Goal: Task Accomplishment & Management: Complete application form

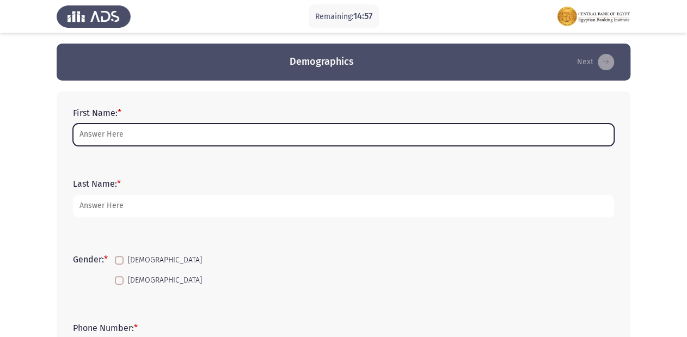
click at [158, 133] on input "First Name: *" at bounding box center [343, 135] width 541 height 22
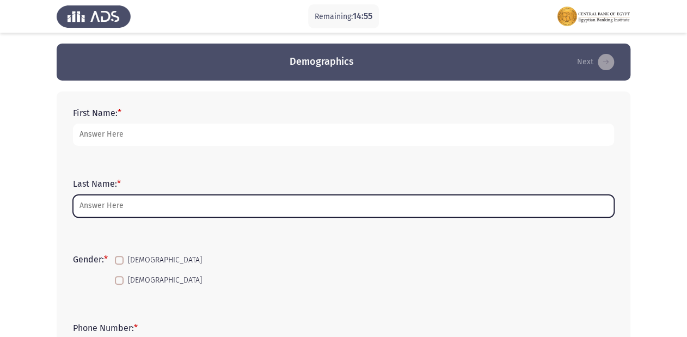
click at [86, 205] on input "Last Name: *" at bounding box center [343, 206] width 541 height 22
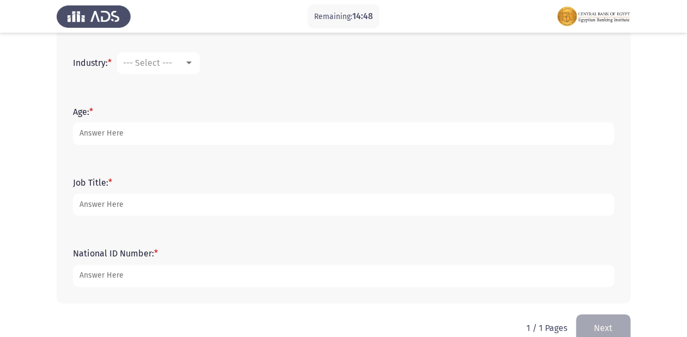
scroll to position [433, 0]
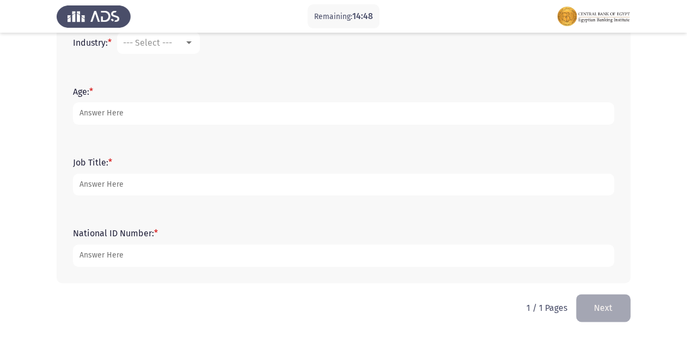
type input "bdc"
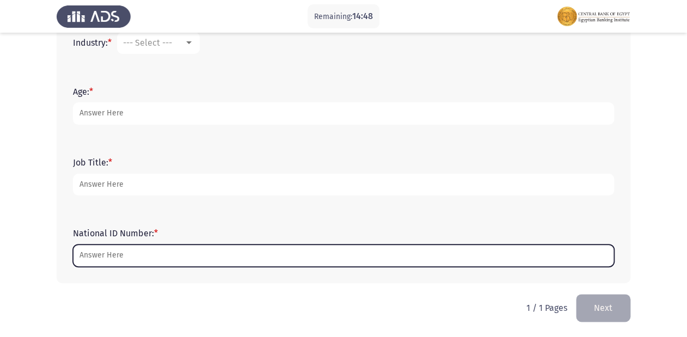
click at [124, 261] on input "National ID Number: *" at bounding box center [343, 255] width 541 height 22
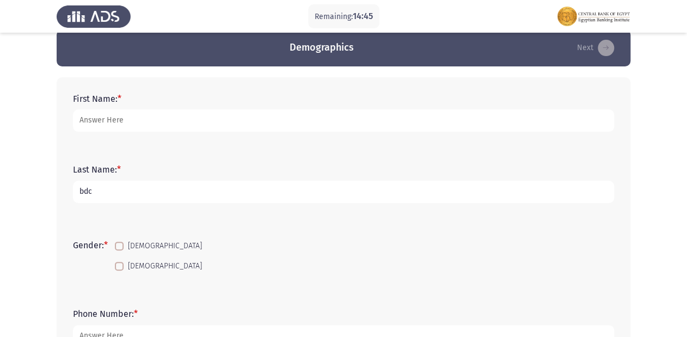
scroll to position [0, 0]
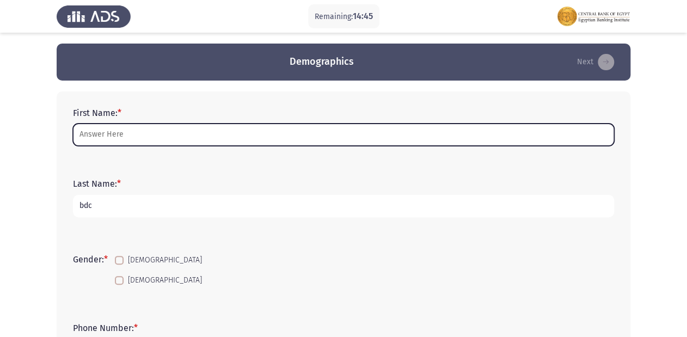
click at [149, 128] on input "First Name: *" at bounding box center [343, 135] width 541 height 22
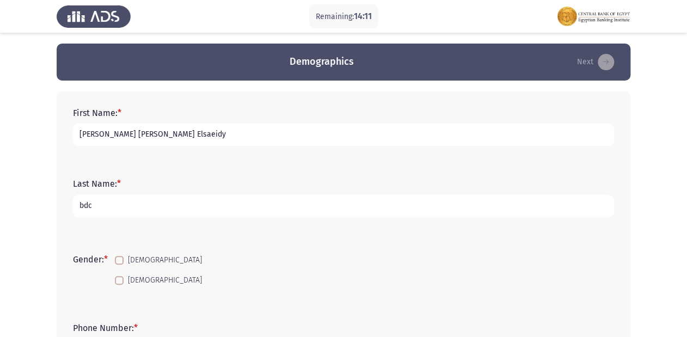
type input "[PERSON_NAME] [PERSON_NAME] Elsaeidy"
click at [128, 259] on label "[DEMOGRAPHIC_DATA]" at bounding box center [158, 260] width 87 height 13
click at [119, 264] on input "[DEMOGRAPHIC_DATA]" at bounding box center [119, 264] width 1 height 1
checkbox input "true"
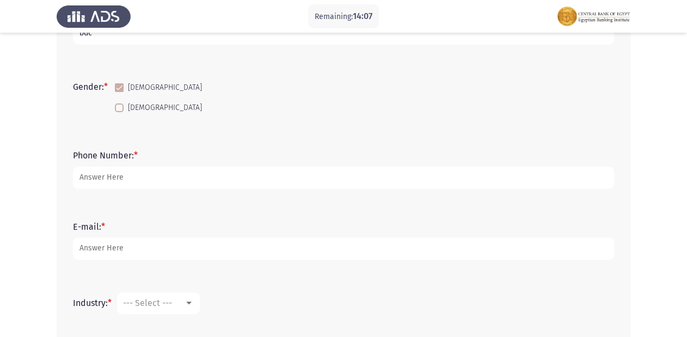
scroll to position [218, 0]
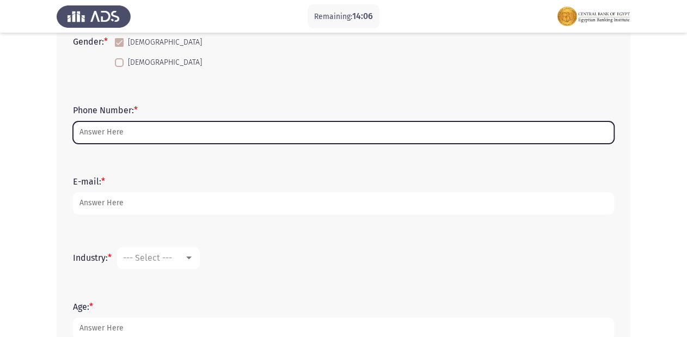
click at [159, 126] on input "Phone Number: *" at bounding box center [343, 132] width 541 height 22
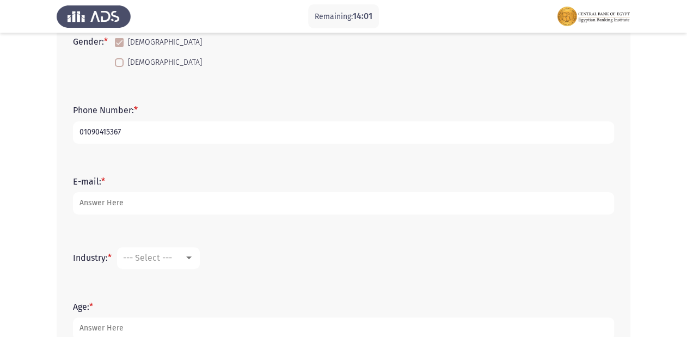
type input "01090415367"
type input "[EMAIL_ADDRESS][DOMAIN_NAME]"
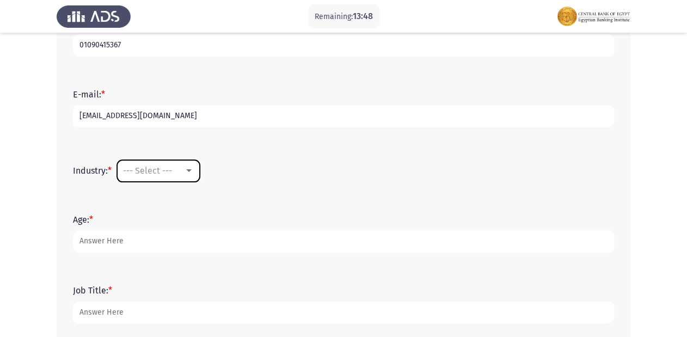
click at [184, 170] on div "--- Select ---" at bounding box center [153, 170] width 61 height 10
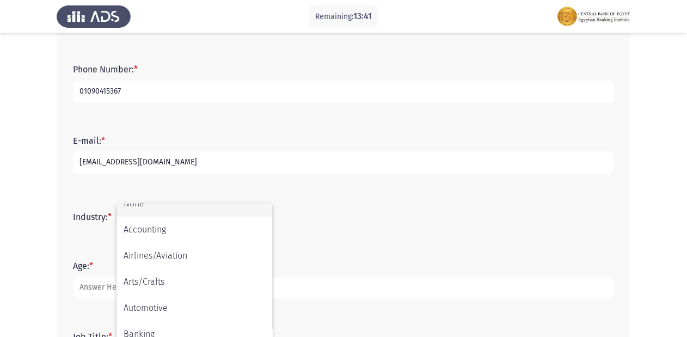
scroll to position [0, 0]
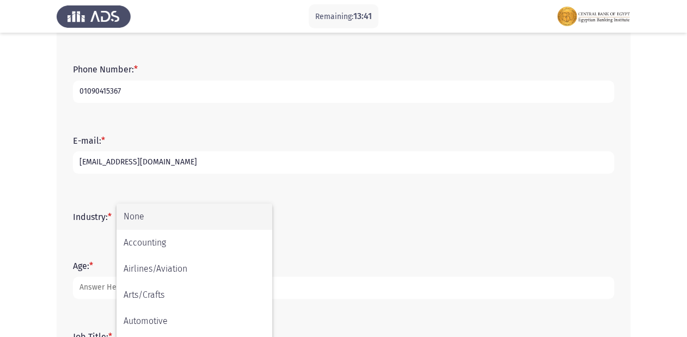
click at [365, 229] on div at bounding box center [343, 168] width 687 height 337
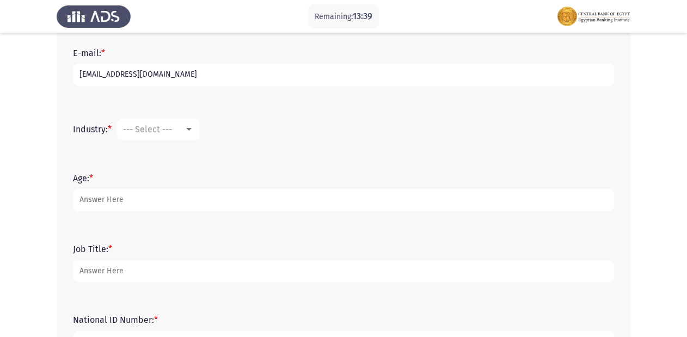
scroll to position [346, 0]
click at [165, 125] on span "--- Select ---" at bounding box center [147, 130] width 49 height 10
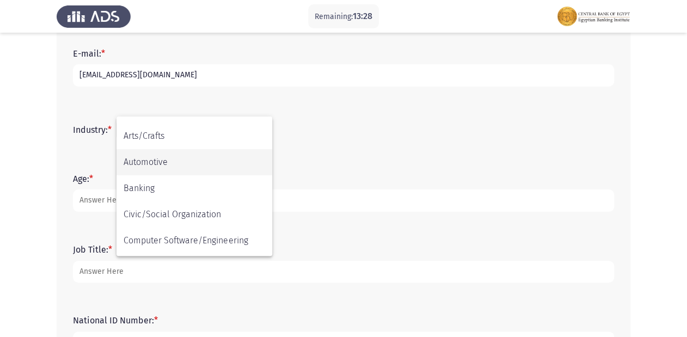
scroll to position [87, 0]
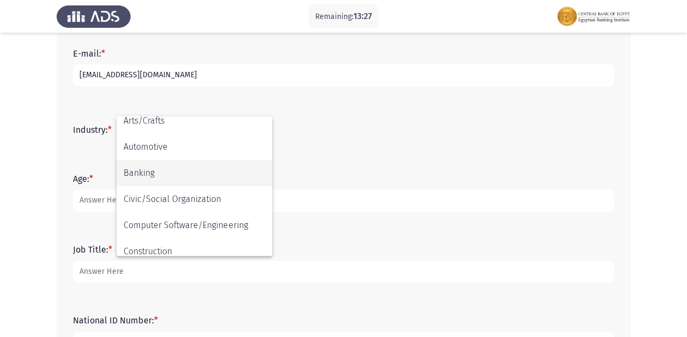
click at [173, 176] on span "Banking" at bounding box center [194, 173] width 141 height 26
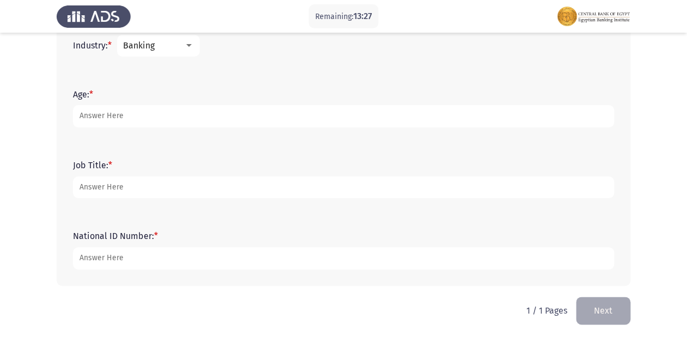
scroll to position [433, 0]
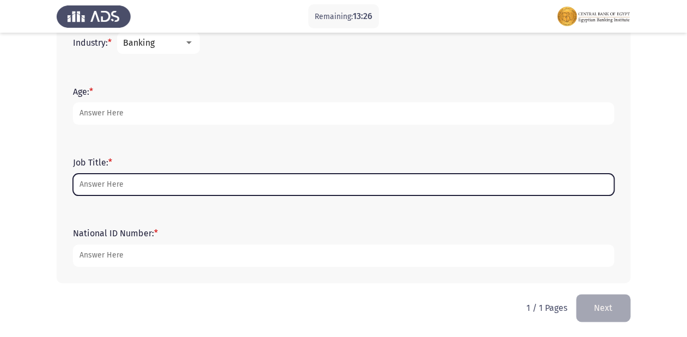
click at [168, 192] on input "Job Title: *" at bounding box center [343, 185] width 541 height 22
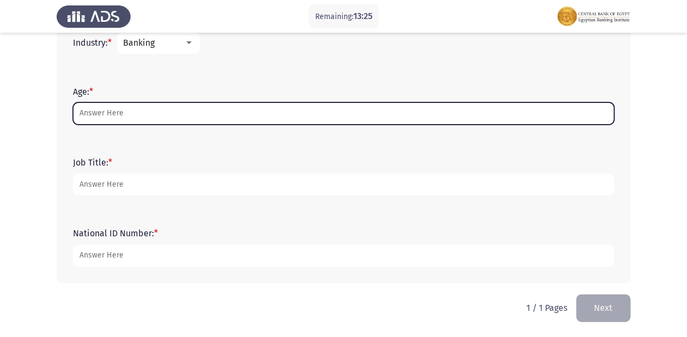
click at [146, 106] on input "Age: *" at bounding box center [343, 113] width 541 height 22
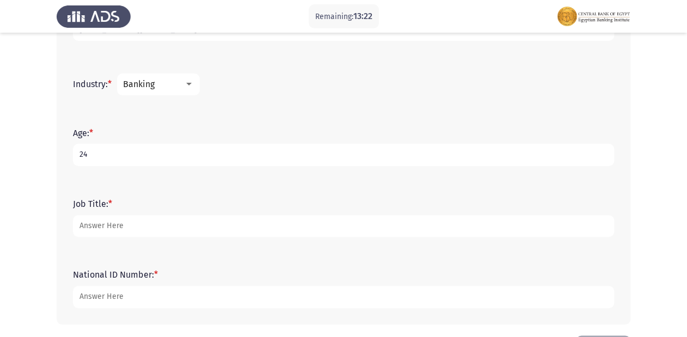
scroll to position [389, 0]
type input "24"
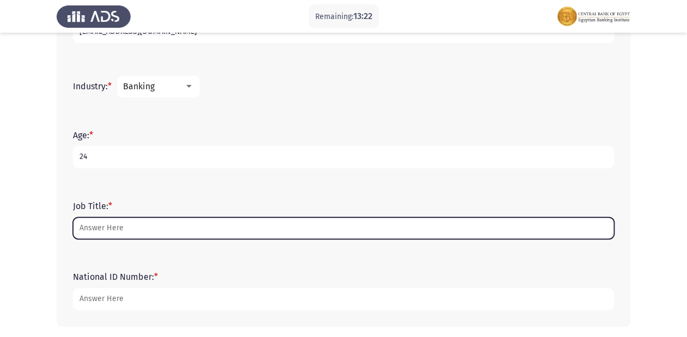
click at [210, 232] on input "Job Title: *" at bounding box center [343, 228] width 541 height 22
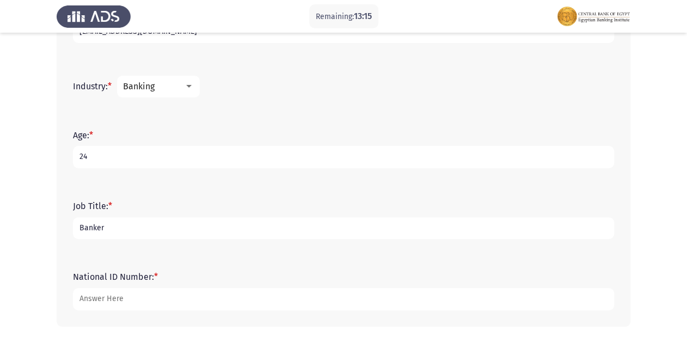
type input "Banker"
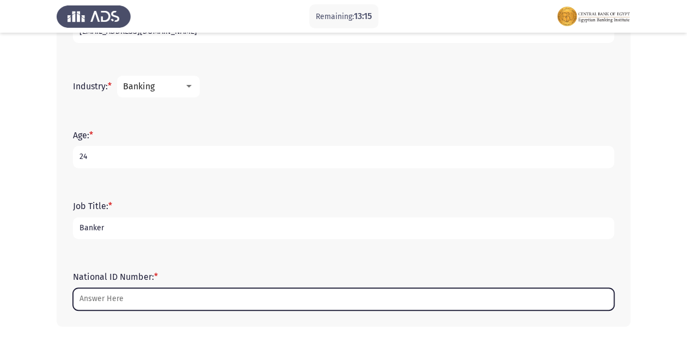
click at [145, 298] on input "National ID Number: *" at bounding box center [343, 299] width 541 height 22
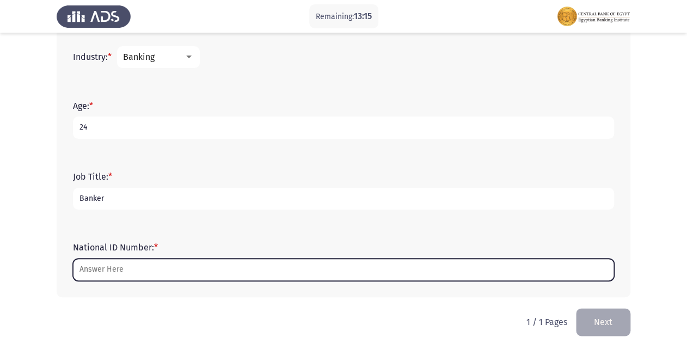
scroll to position [433, 0]
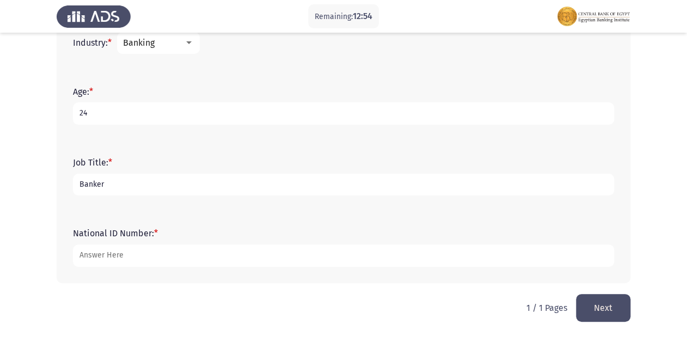
type input "[CREDIT_CARD_NUMBER]"
click at [596, 309] on button "Next" at bounding box center [603, 308] width 54 height 28
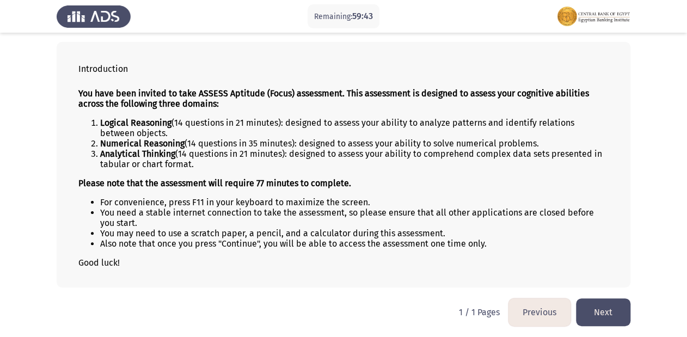
scroll to position [51, 0]
click at [601, 307] on button "Next" at bounding box center [603, 312] width 54 height 28
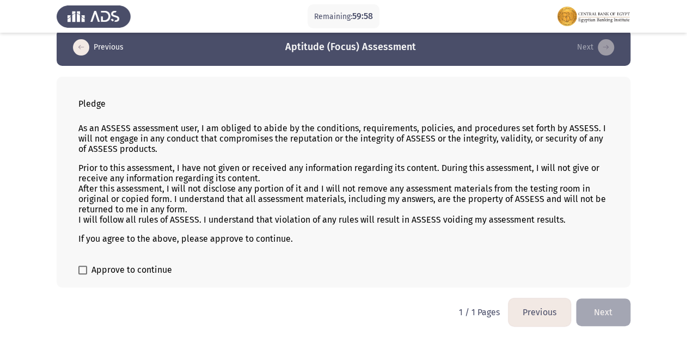
scroll to position [16, 0]
click at [80, 272] on span at bounding box center [82, 270] width 9 height 9
click at [82, 274] on input "Approve to continue" at bounding box center [82, 274] width 1 height 1
checkbox input "true"
click at [598, 312] on button "Next" at bounding box center [603, 312] width 54 height 28
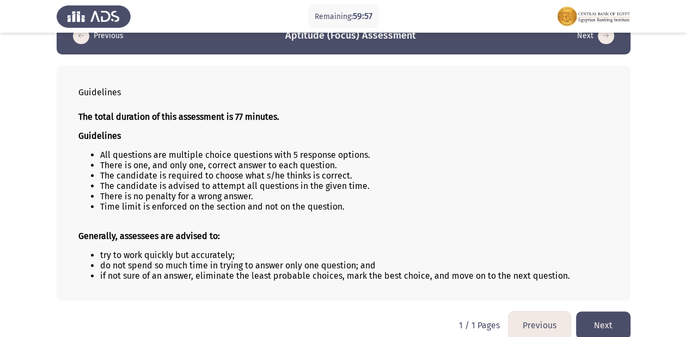
scroll to position [41, 0]
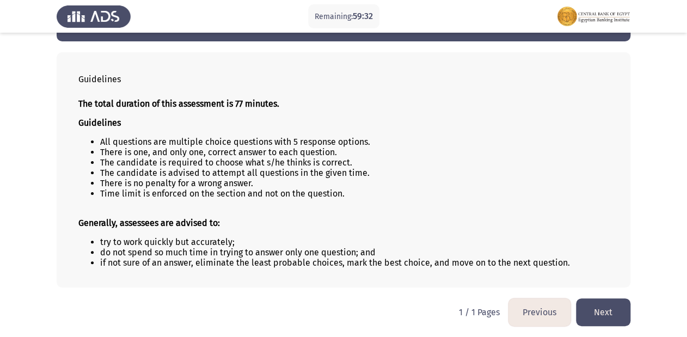
click at [607, 308] on button "Next" at bounding box center [603, 312] width 54 height 28
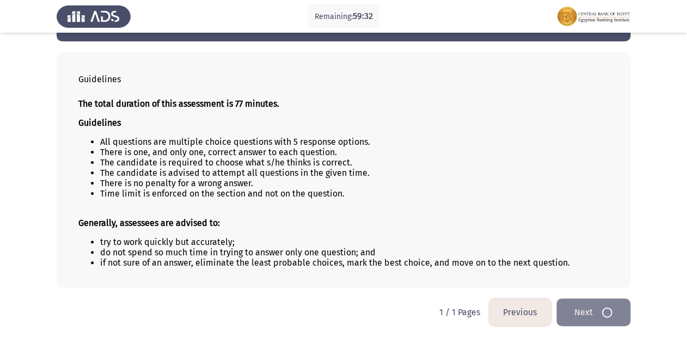
scroll to position [0, 0]
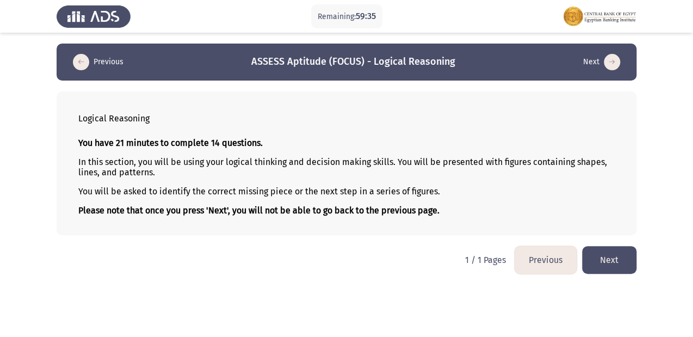
click at [618, 255] on button "Next" at bounding box center [609, 260] width 54 height 28
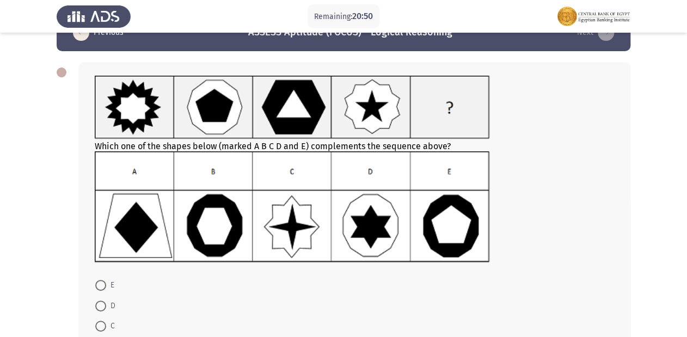
scroll to position [44, 0]
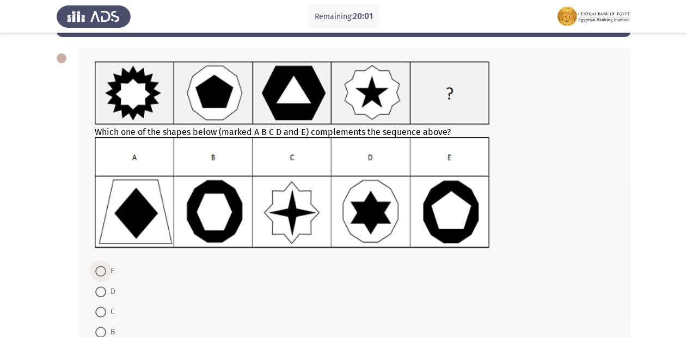
click at [102, 276] on span at bounding box center [100, 271] width 11 height 11
click at [102, 276] on input "E" at bounding box center [100, 271] width 11 height 11
radio input "true"
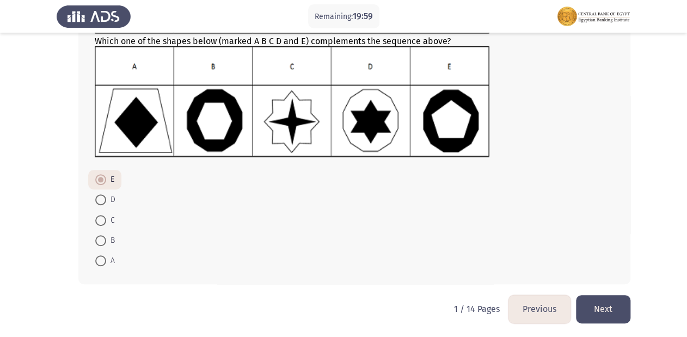
scroll to position [136, 0]
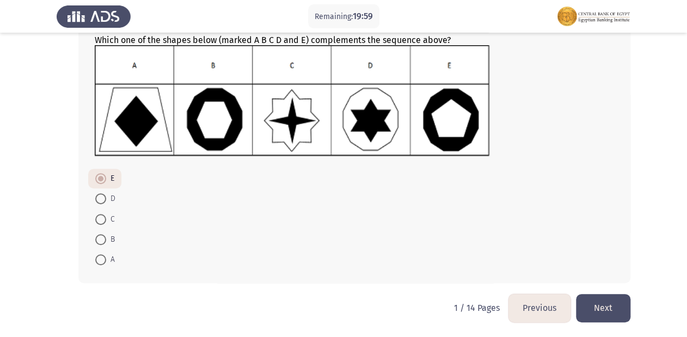
click at [594, 306] on button "Next" at bounding box center [603, 308] width 54 height 28
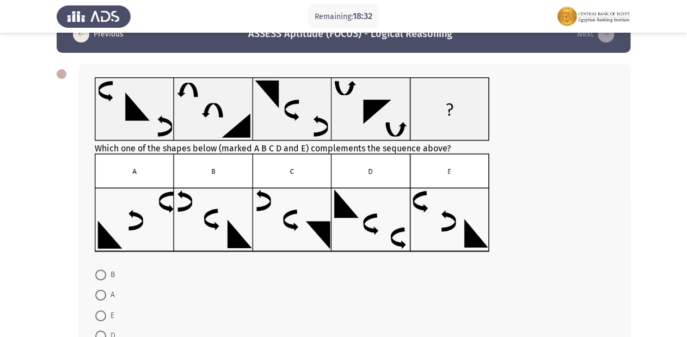
scroll to position [124, 0]
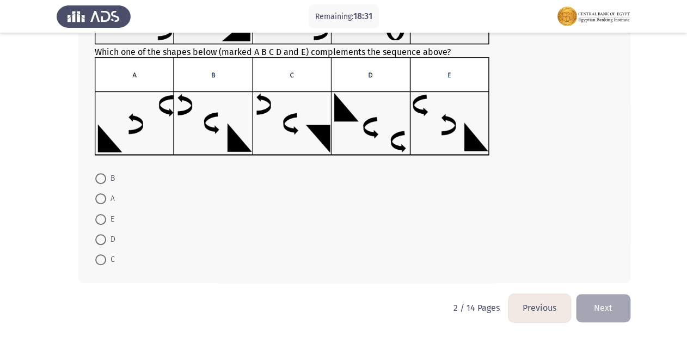
click at [104, 216] on span at bounding box center [100, 219] width 11 height 11
click at [104, 216] on input "E" at bounding box center [100, 219] width 11 height 11
radio input "true"
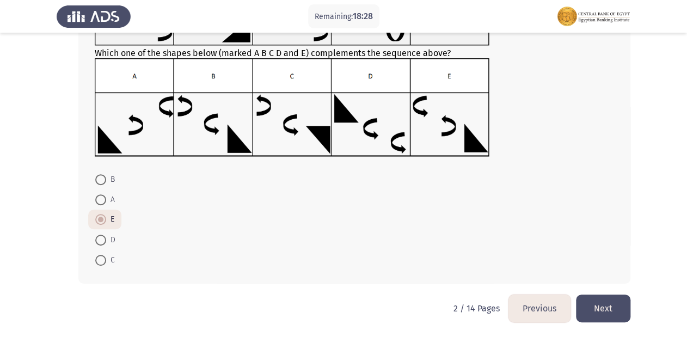
scroll to position [124, 0]
click at [593, 300] on button "Next" at bounding box center [603, 308] width 54 height 28
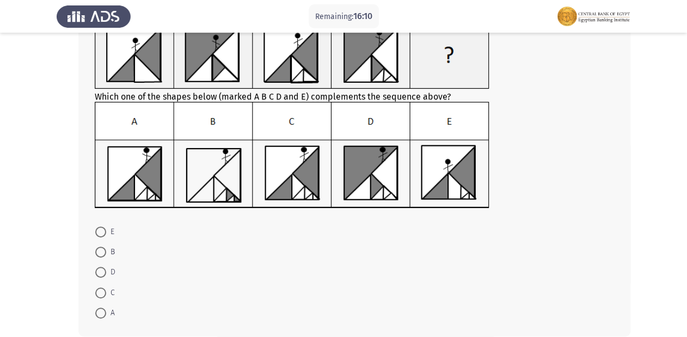
scroll to position [131, 0]
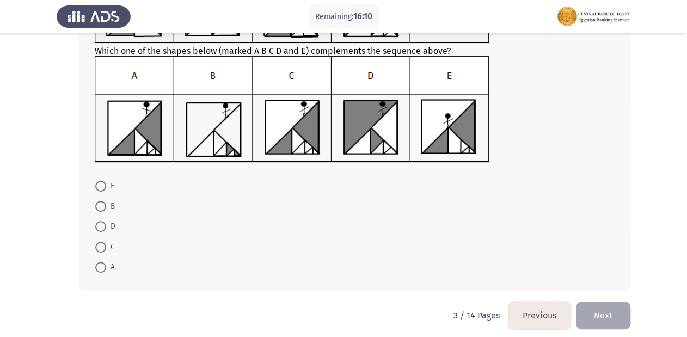
click at [106, 272] on label "A" at bounding box center [105, 267] width 20 height 13
click at [106, 272] on input "A" at bounding box center [100, 267] width 11 height 11
radio input "true"
click at [101, 248] on span at bounding box center [100, 247] width 11 height 11
click at [101, 248] on input "C" at bounding box center [100, 247] width 11 height 11
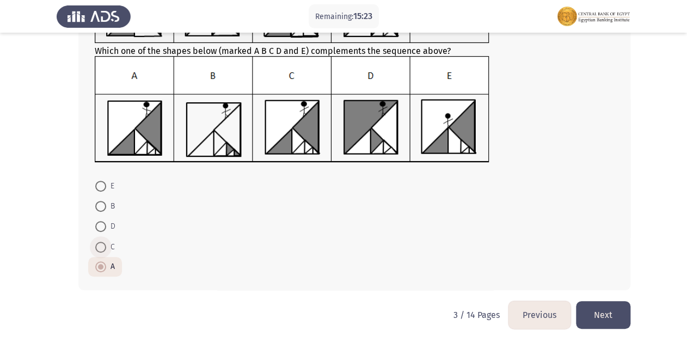
radio input "true"
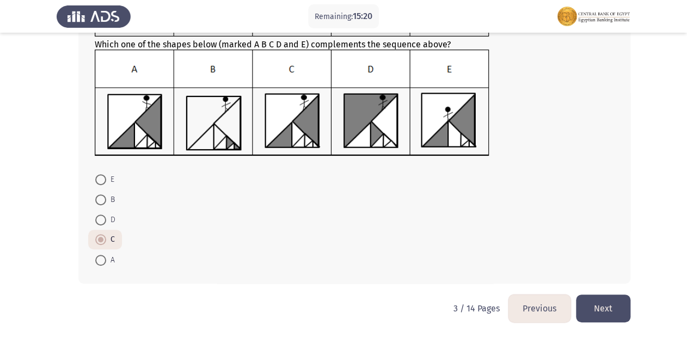
scroll to position [137, 0]
click at [561, 306] on button "Previous" at bounding box center [539, 308] width 62 height 28
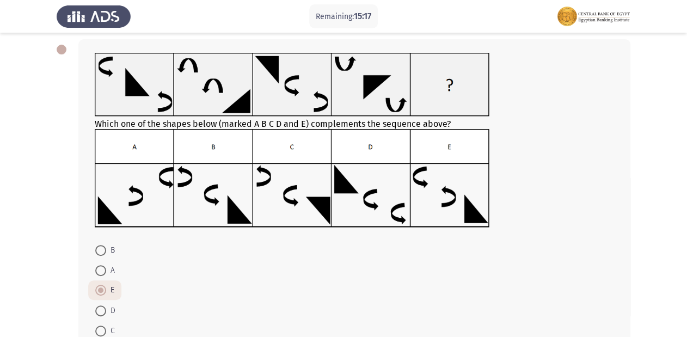
scroll to position [124, 0]
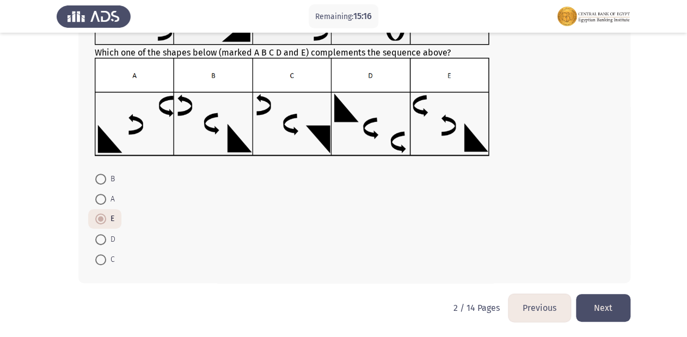
click at [601, 292] on div "Which one of the shapes below (marked A B C D and E) complements the sequence a…" at bounding box center [344, 125] width 574 height 337
click at [596, 304] on button "Next" at bounding box center [603, 308] width 54 height 28
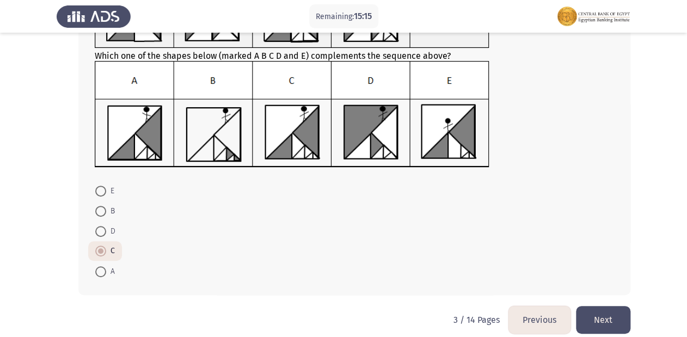
scroll to position [131, 0]
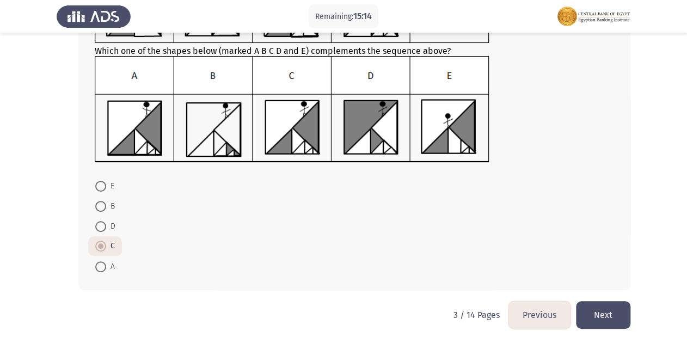
click at [592, 312] on button "Next" at bounding box center [603, 315] width 54 height 28
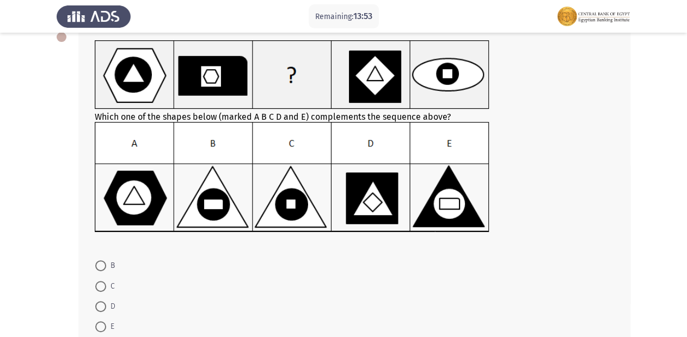
scroll to position [44, 0]
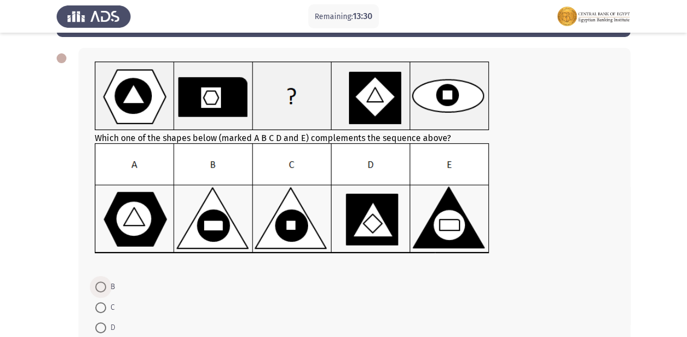
click at [103, 286] on span at bounding box center [100, 286] width 11 height 11
click at [103, 286] on input "B" at bounding box center [100, 286] width 11 height 11
radio input "true"
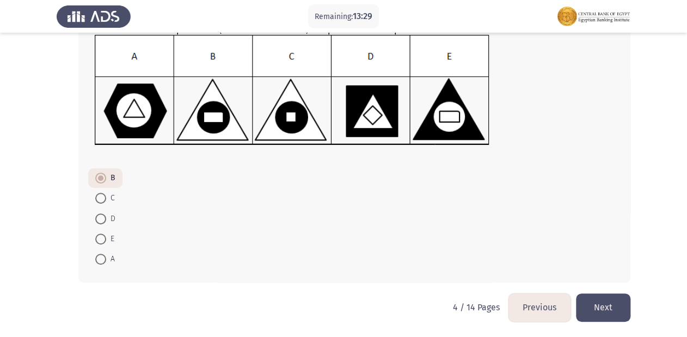
click at [605, 307] on button "Next" at bounding box center [603, 307] width 54 height 28
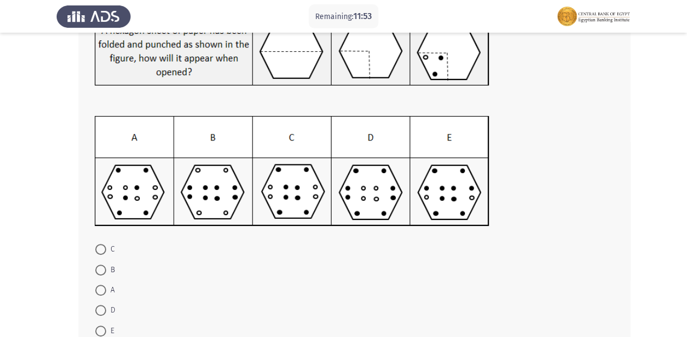
scroll to position [131, 0]
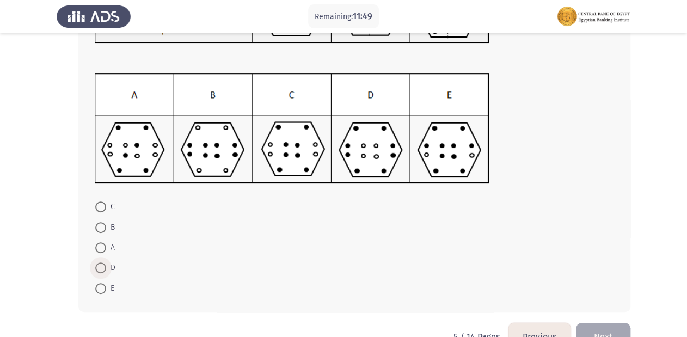
click at [98, 265] on span at bounding box center [100, 267] width 11 height 11
click at [98, 265] on input "D" at bounding box center [100, 267] width 11 height 11
radio input "true"
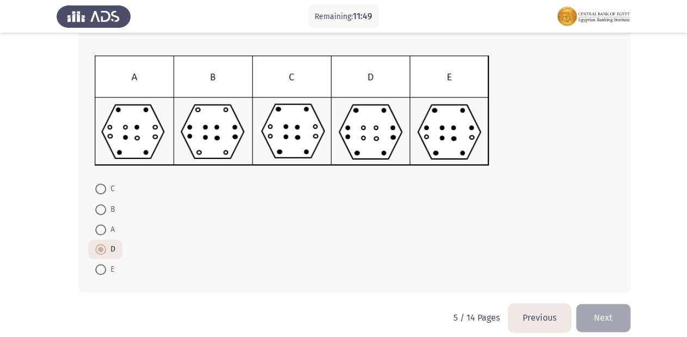
scroll to position [159, 0]
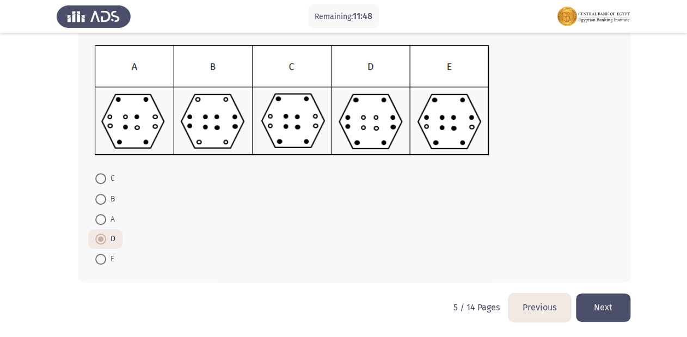
click at [601, 305] on button "Next" at bounding box center [603, 307] width 54 height 28
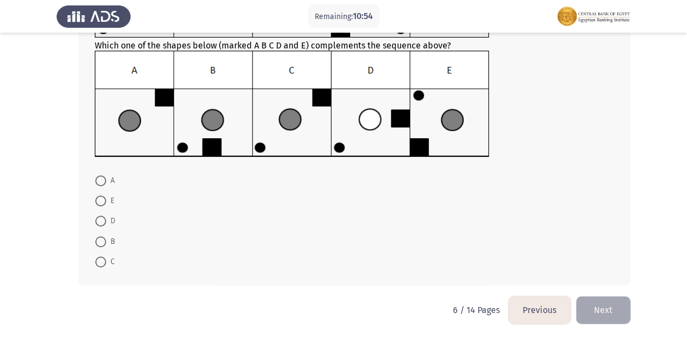
scroll to position [138, 0]
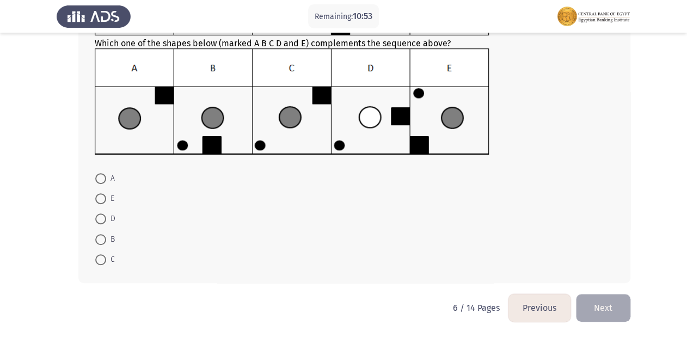
click at [101, 258] on span at bounding box center [100, 259] width 11 height 11
click at [101, 258] on input "C" at bounding box center [100, 259] width 11 height 11
radio input "true"
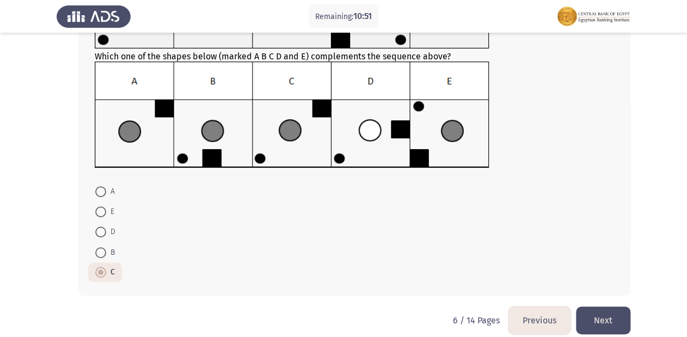
scroll to position [137, 0]
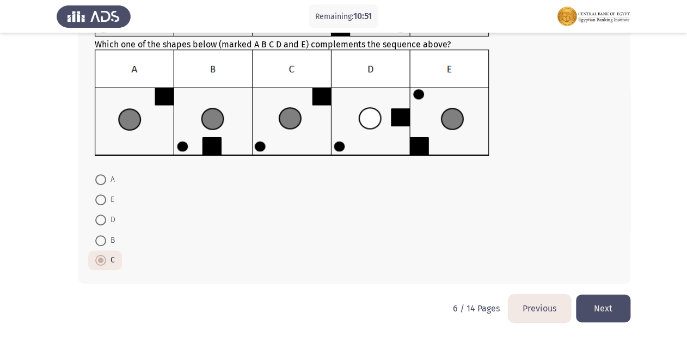
click at [592, 296] on button "Next" at bounding box center [603, 308] width 54 height 28
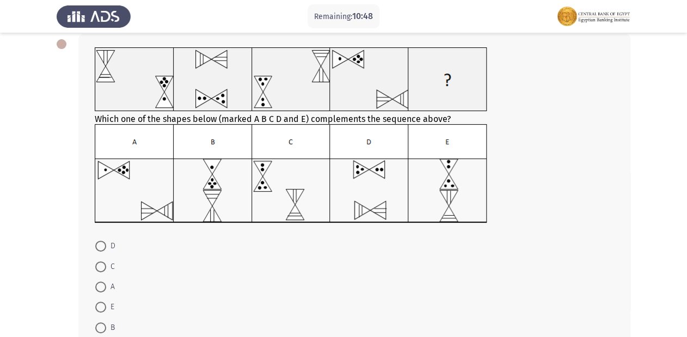
scroll to position [39, 0]
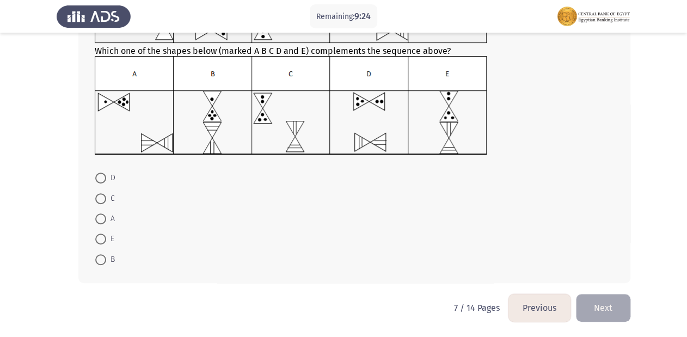
click at [102, 263] on span at bounding box center [100, 259] width 11 height 11
click at [102, 263] on input "B" at bounding box center [100, 259] width 11 height 11
radio input "true"
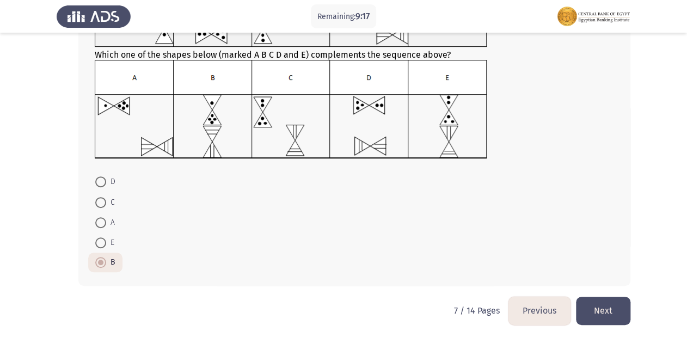
scroll to position [125, 0]
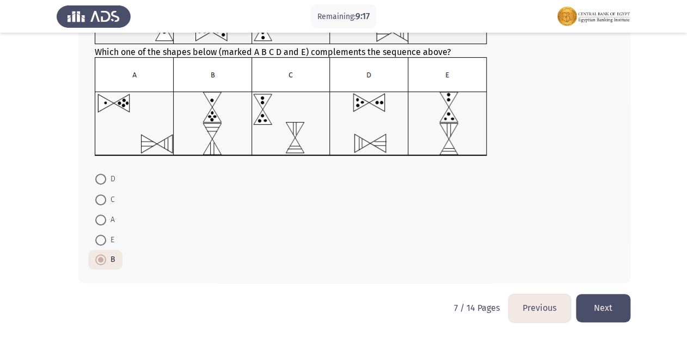
click at [612, 316] on button "Next" at bounding box center [603, 308] width 54 height 28
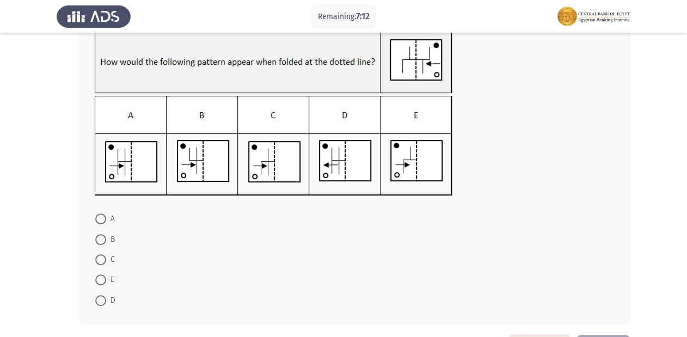
scroll to position [114, 0]
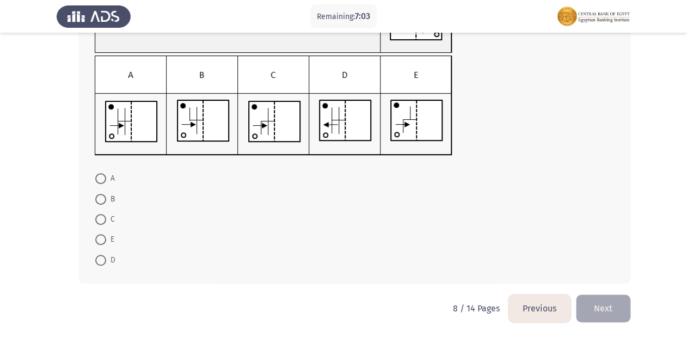
click at [103, 200] on span at bounding box center [100, 199] width 11 height 11
click at [103, 200] on input "B" at bounding box center [100, 199] width 11 height 11
radio input "true"
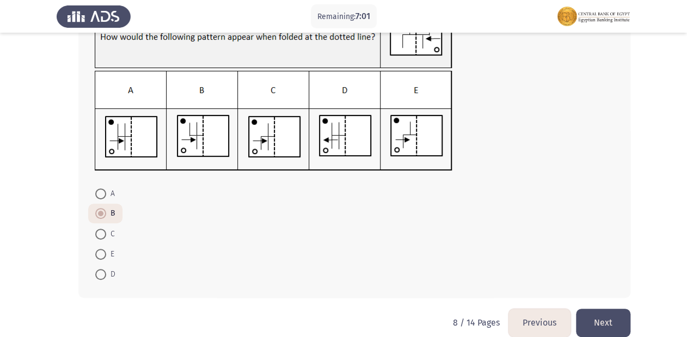
scroll to position [114, 0]
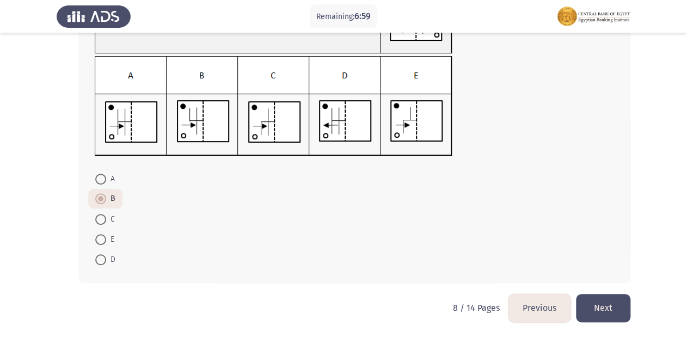
click at [616, 306] on button "Next" at bounding box center [603, 308] width 54 height 28
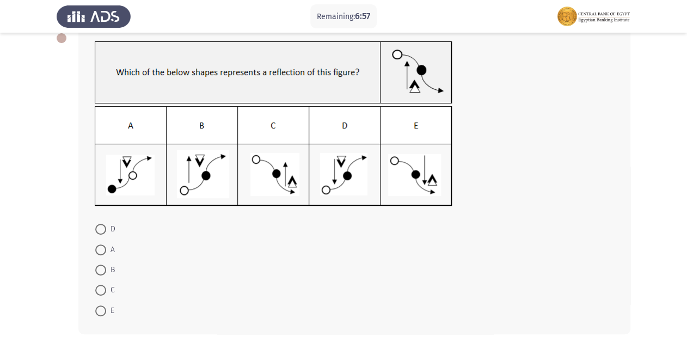
scroll to position [44, 0]
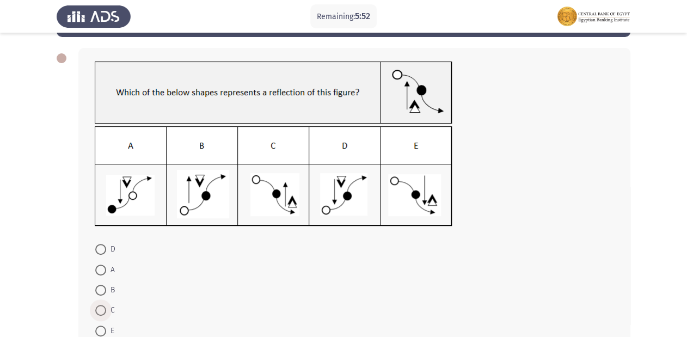
click at [96, 316] on label "C" at bounding box center [105, 310] width 20 height 13
click at [96, 316] on input "C" at bounding box center [100, 310] width 11 height 11
radio input "true"
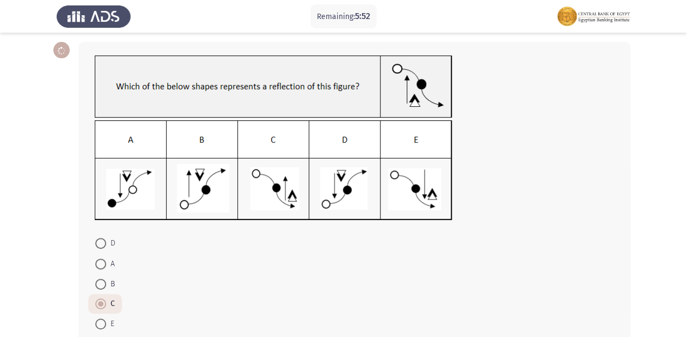
scroll to position [114, 0]
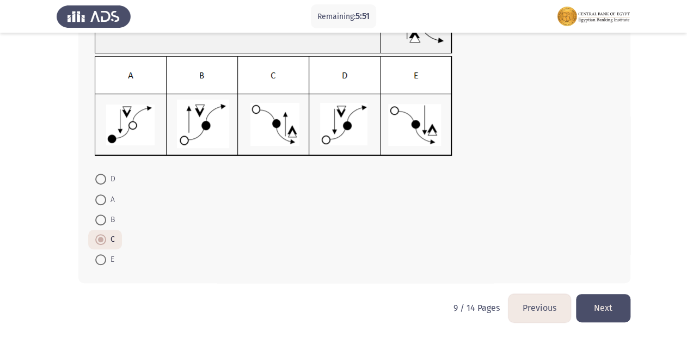
click at [598, 312] on button "Next" at bounding box center [603, 308] width 54 height 28
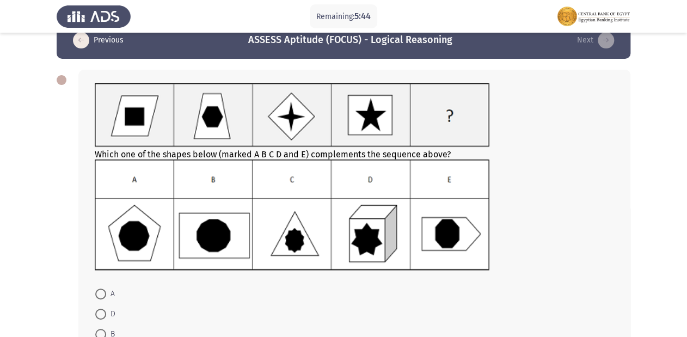
scroll to position [44, 0]
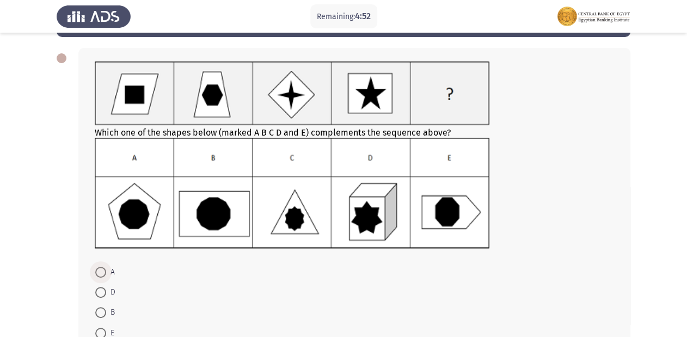
click at [99, 272] on span at bounding box center [100, 272] width 11 height 11
click at [99, 272] on input "A" at bounding box center [100, 272] width 11 height 11
radio input "true"
click at [107, 306] on label "B" at bounding box center [105, 311] width 20 height 13
click at [106, 306] on input "B" at bounding box center [100, 311] width 11 height 11
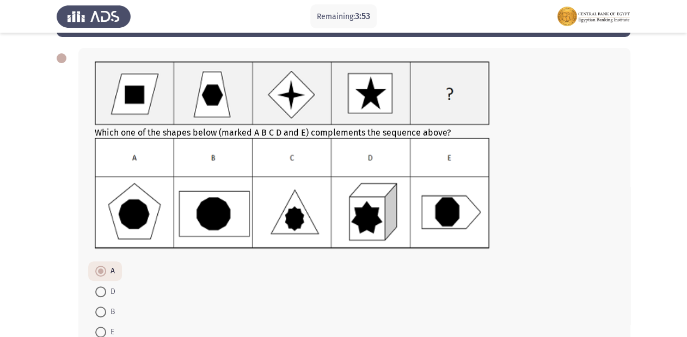
radio input "true"
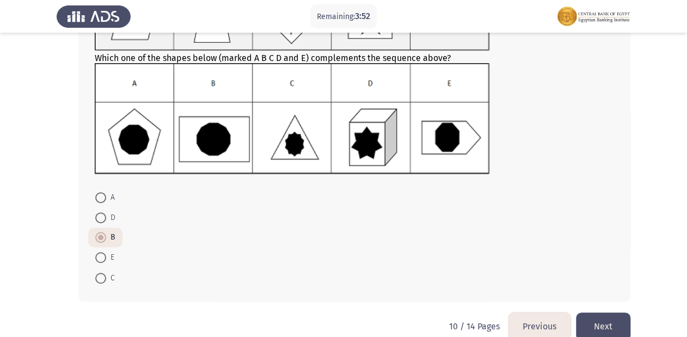
scroll to position [131, 0]
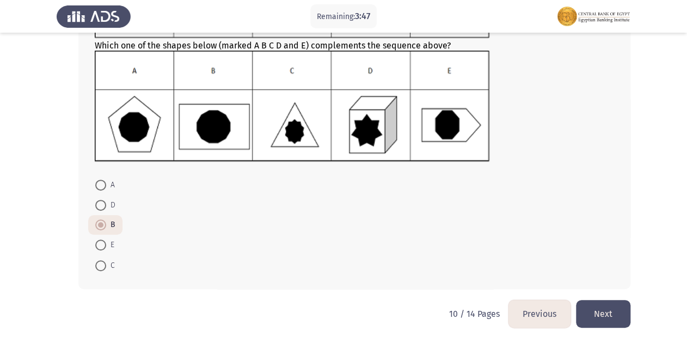
click at [586, 313] on button "Next" at bounding box center [603, 314] width 54 height 28
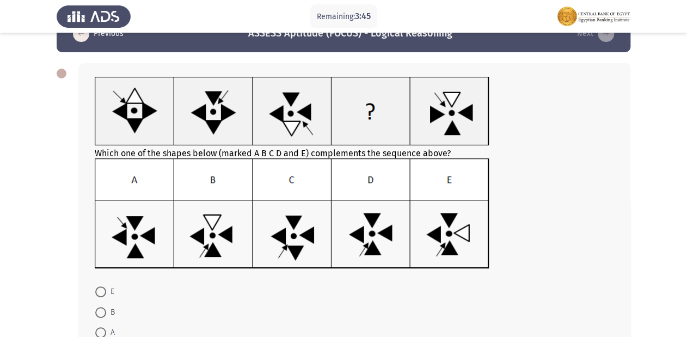
scroll to position [44, 0]
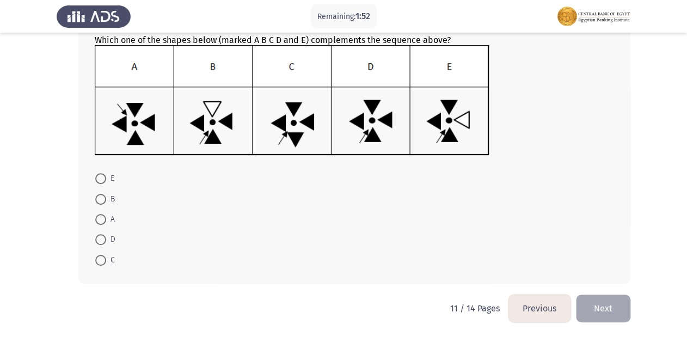
click at [98, 178] on span at bounding box center [100, 178] width 11 height 11
click at [98, 178] on input "E" at bounding box center [100, 178] width 11 height 11
radio input "true"
click at [611, 300] on button "Next" at bounding box center [603, 307] width 54 height 28
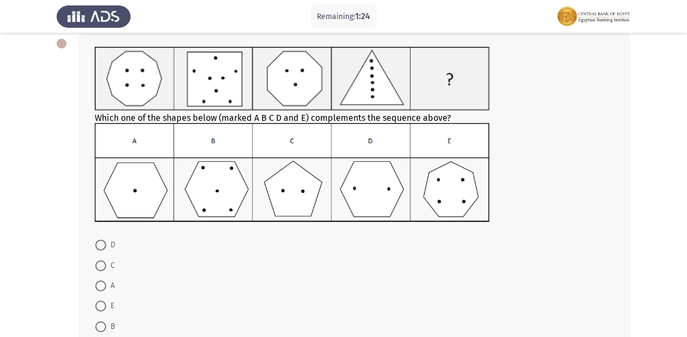
scroll to position [38, 0]
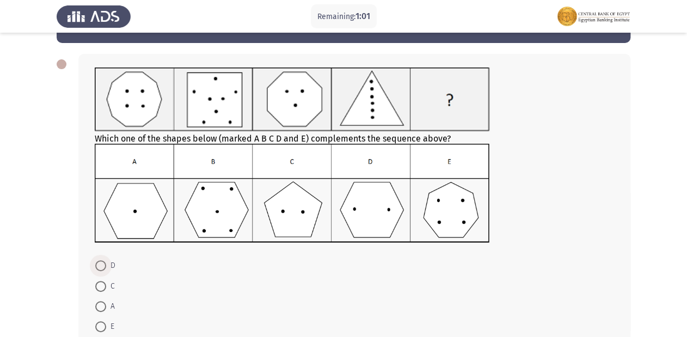
click at [101, 264] on span at bounding box center [100, 265] width 11 height 11
click at [101, 264] on input "D" at bounding box center [100, 265] width 11 height 11
radio input "true"
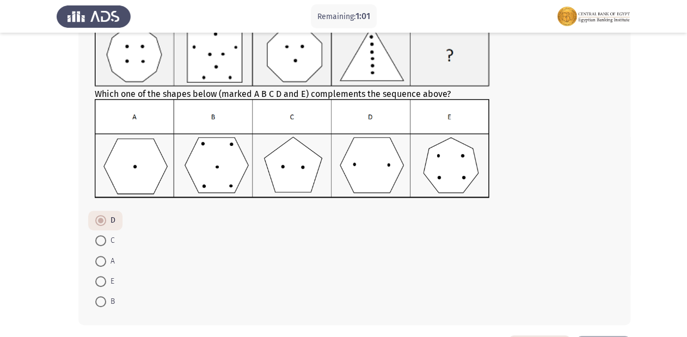
scroll to position [124, 0]
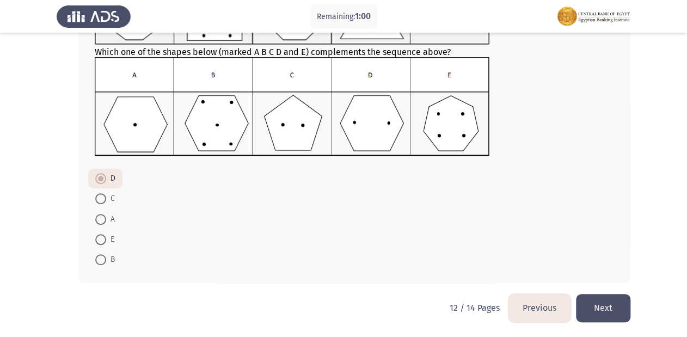
click at [597, 302] on button "Next" at bounding box center [603, 308] width 54 height 28
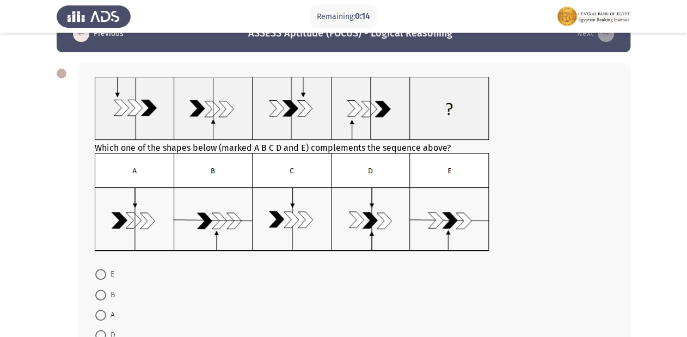
scroll to position [44, 0]
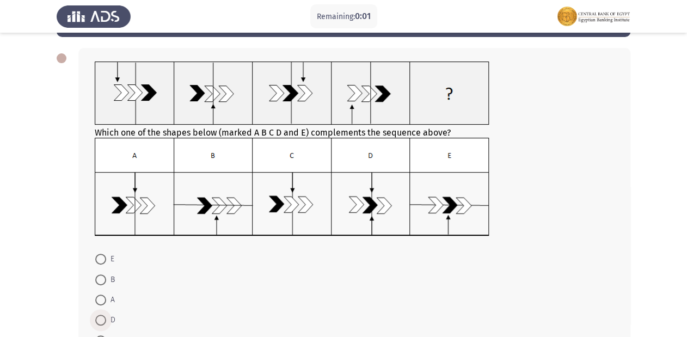
click at [107, 315] on span "D" at bounding box center [110, 319] width 9 height 13
click at [106, 315] on input "D" at bounding box center [100, 320] width 11 height 11
radio input "true"
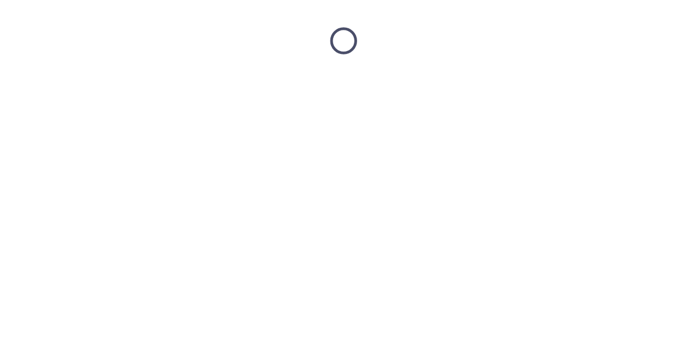
scroll to position [0, 0]
click at [594, 82] on html at bounding box center [346, 41] width 693 height 82
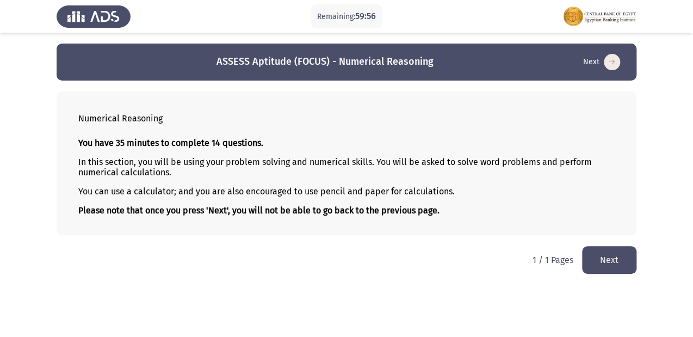
click at [605, 261] on button "Next" at bounding box center [609, 260] width 54 height 28
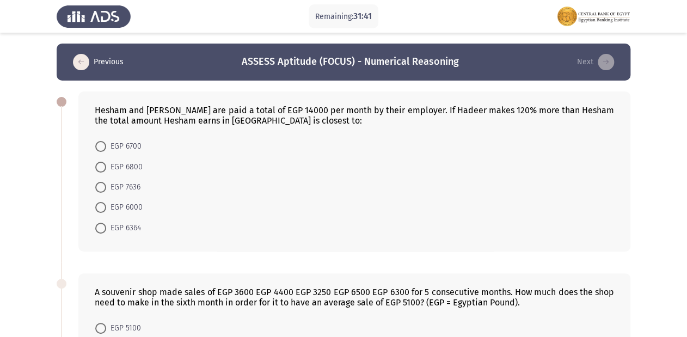
click at [102, 164] on span at bounding box center [100, 167] width 11 height 11
click at [102, 164] on input "EGP 6800" at bounding box center [100, 167] width 11 height 11
radio input "true"
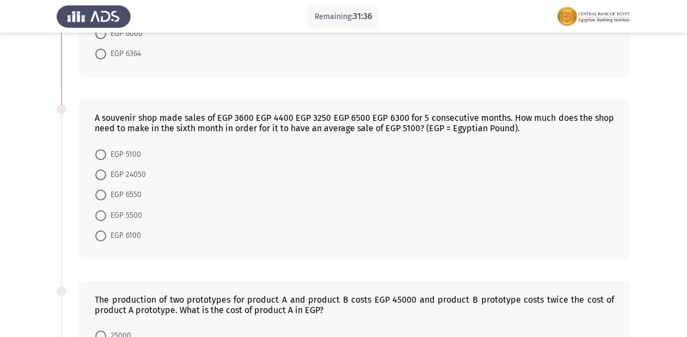
scroll to position [174, 0]
click at [101, 176] on span at bounding box center [100, 173] width 11 height 11
click at [101, 176] on input "EGP 24050" at bounding box center [100, 173] width 11 height 11
radio input "true"
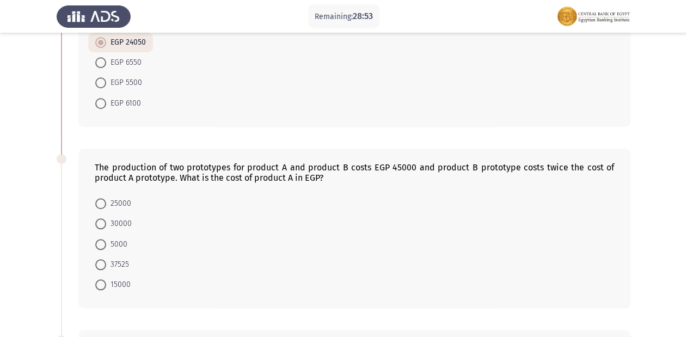
scroll to position [392, 0]
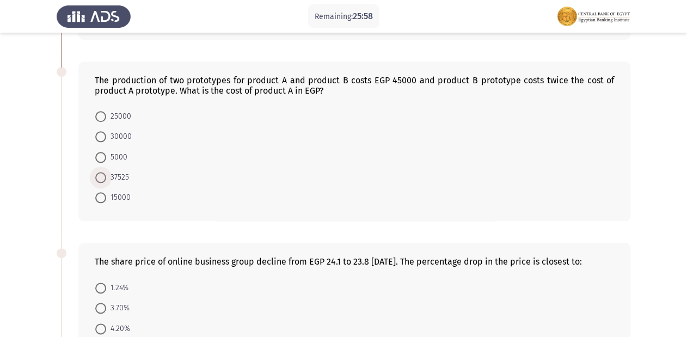
click at [103, 176] on span at bounding box center [100, 177] width 11 height 11
click at [103, 176] on input "37525" at bounding box center [100, 177] width 11 height 11
radio input "true"
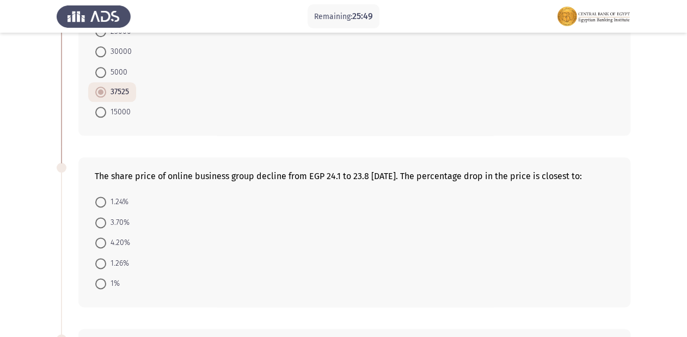
scroll to position [522, 0]
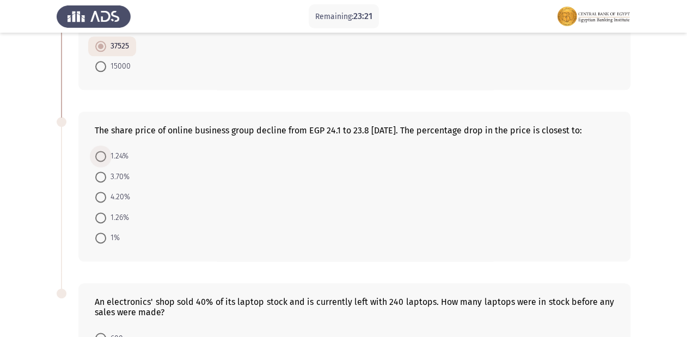
click at [102, 155] on span at bounding box center [100, 156] width 11 height 11
click at [102, 155] on input "1.24%" at bounding box center [100, 156] width 11 height 11
radio input "true"
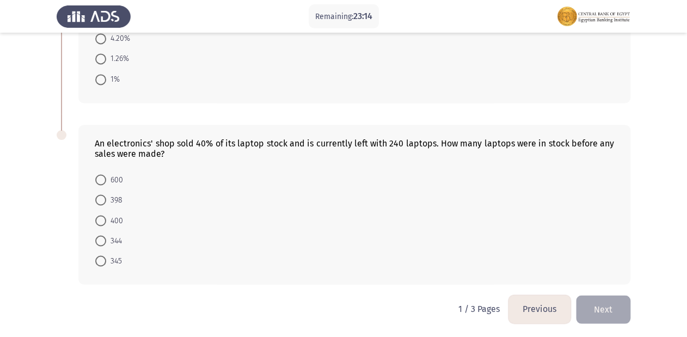
scroll to position [681, 0]
click at [99, 220] on span at bounding box center [100, 219] width 11 height 11
click at [99, 220] on input "400" at bounding box center [100, 219] width 11 height 11
radio input "true"
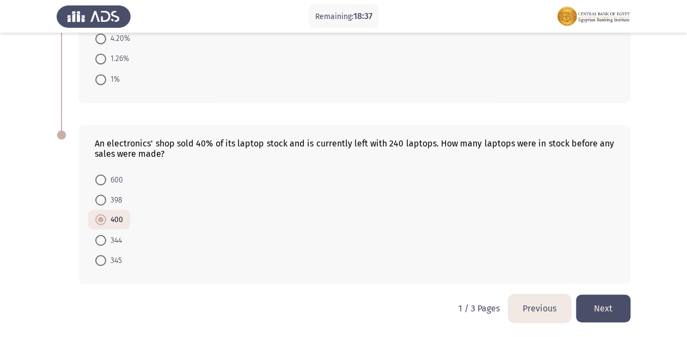
click at [581, 302] on button "Next" at bounding box center [603, 308] width 54 height 28
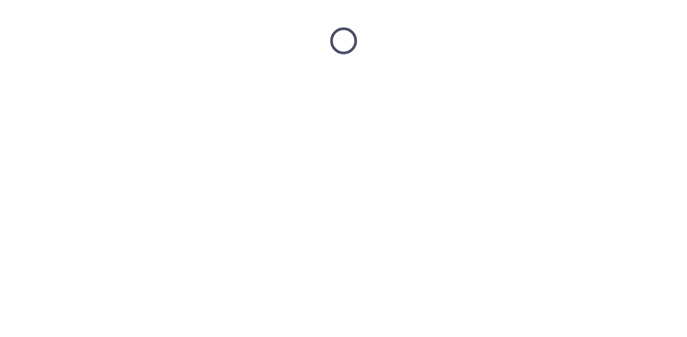
scroll to position [0, 0]
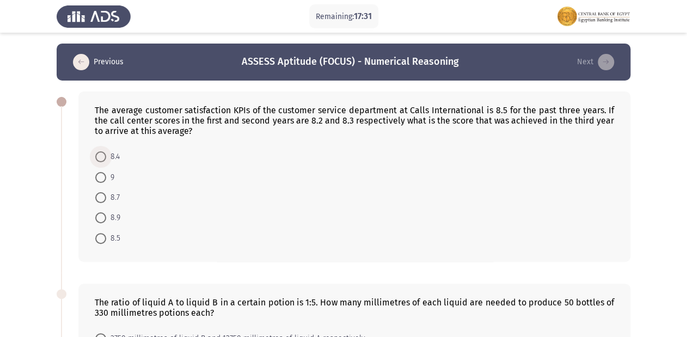
click at [101, 157] on span at bounding box center [100, 156] width 11 height 11
click at [101, 157] on input "8.4" at bounding box center [100, 156] width 11 height 11
radio input "true"
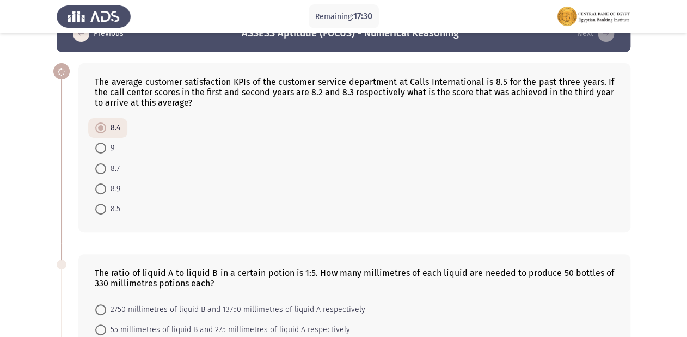
scroll to position [44, 0]
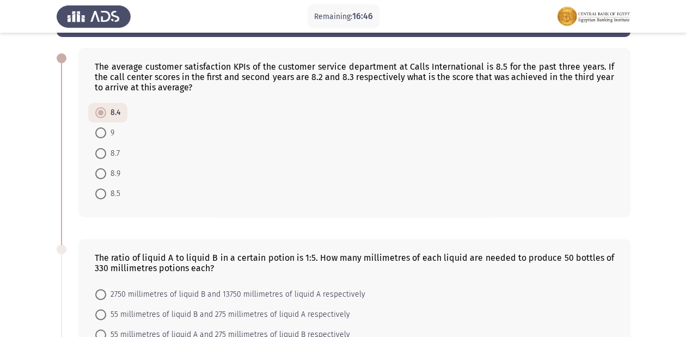
click at [101, 137] on span at bounding box center [100, 132] width 11 height 11
click at [101, 137] on input "9" at bounding box center [100, 132] width 11 height 11
radio input "true"
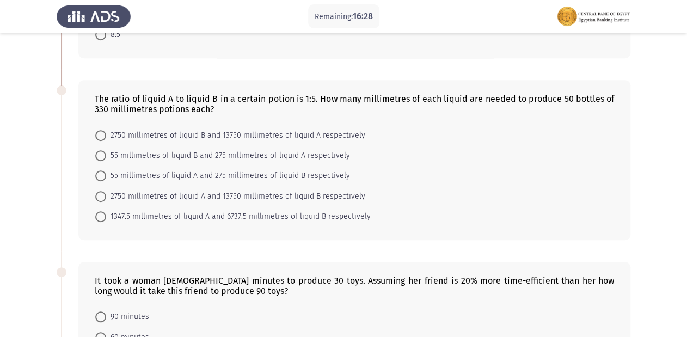
scroll to position [218, 0]
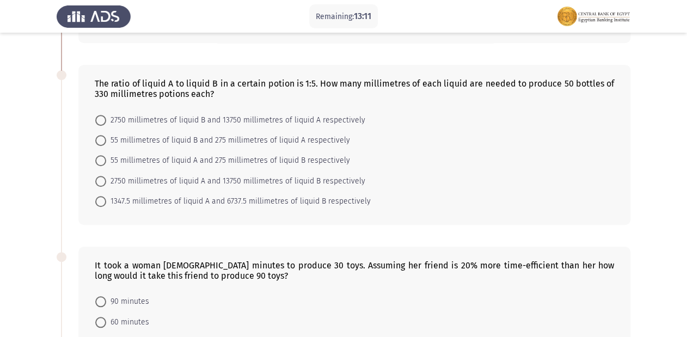
click at [99, 118] on span at bounding box center [100, 120] width 11 height 11
click at [99, 118] on input "2750 millimetres of liquid B and 13750 millimetres of liquid A respectively" at bounding box center [100, 120] width 11 height 11
radio input "true"
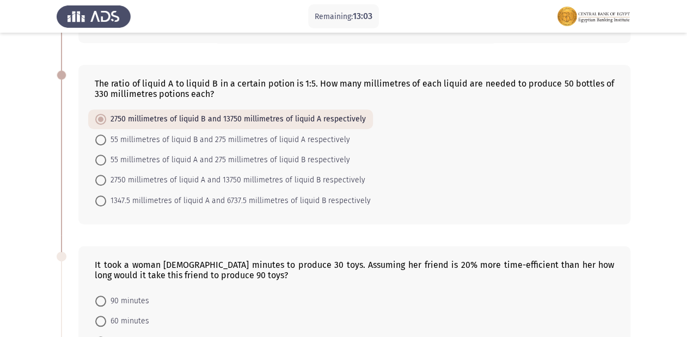
click at [104, 182] on span at bounding box center [100, 180] width 11 height 11
click at [104, 182] on input "2750 millimetres of liquid A and 13750 millimetres of liquid B respectively" at bounding box center [100, 180] width 11 height 11
radio input "true"
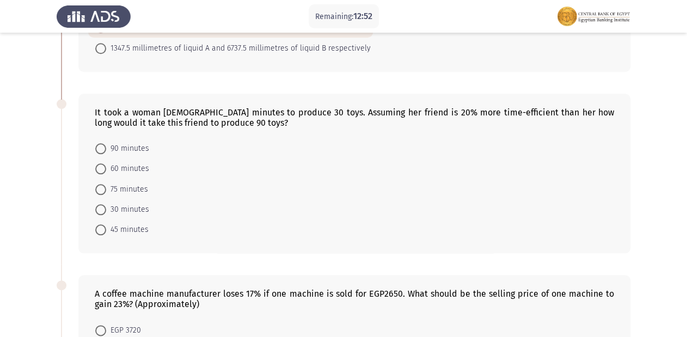
scroll to position [392, 0]
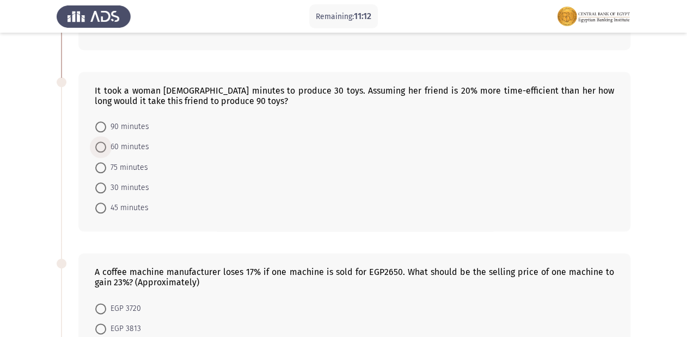
click at [101, 147] on span at bounding box center [100, 146] width 11 height 11
click at [101, 147] on input "60 minutes" at bounding box center [100, 146] width 11 height 11
radio input "true"
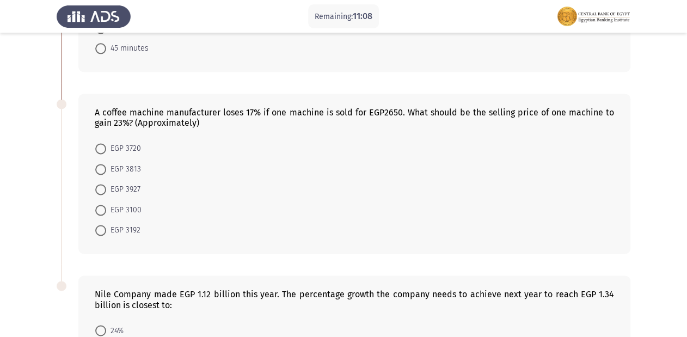
scroll to position [566, 0]
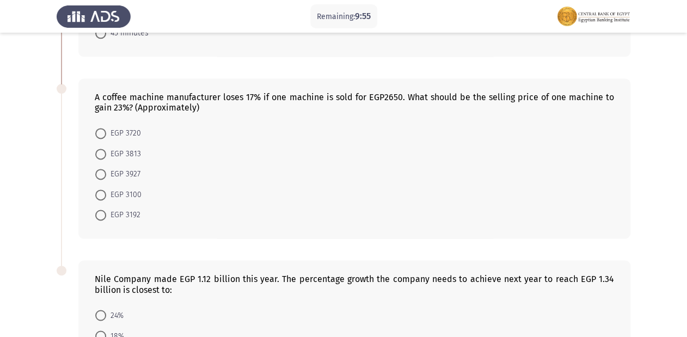
click at [101, 174] on span at bounding box center [100, 174] width 11 height 11
click at [101, 174] on input "EGP 3927" at bounding box center [100, 174] width 11 height 11
radio input "true"
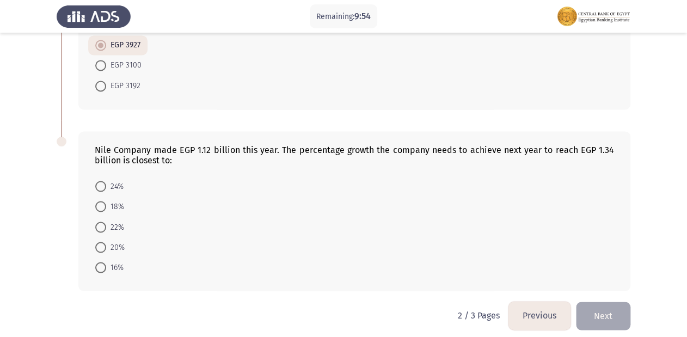
scroll to position [697, 0]
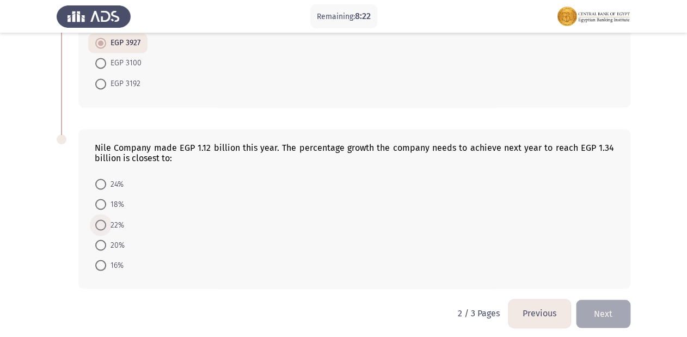
click at [96, 222] on span at bounding box center [100, 224] width 11 height 11
click at [96, 222] on input "22%" at bounding box center [100, 224] width 11 height 11
radio input "true"
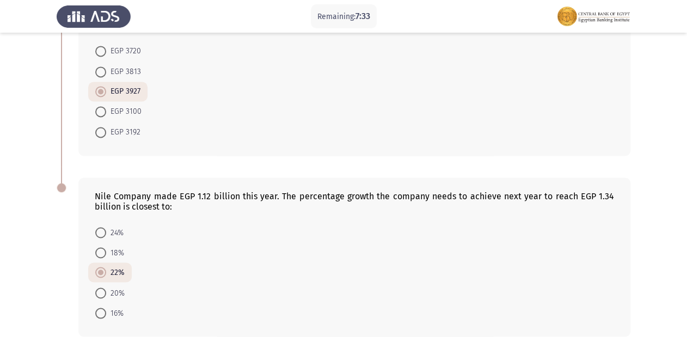
scroll to position [701, 0]
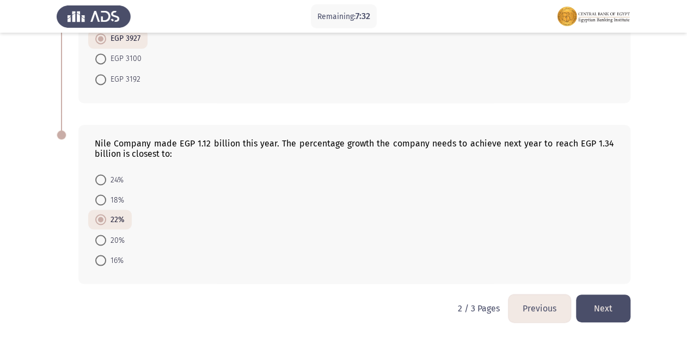
click at [605, 302] on button "Next" at bounding box center [603, 308] width 54 height 28
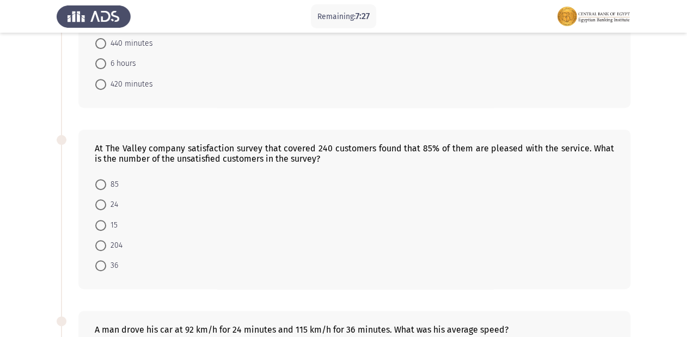
scroll to position [0, 0]
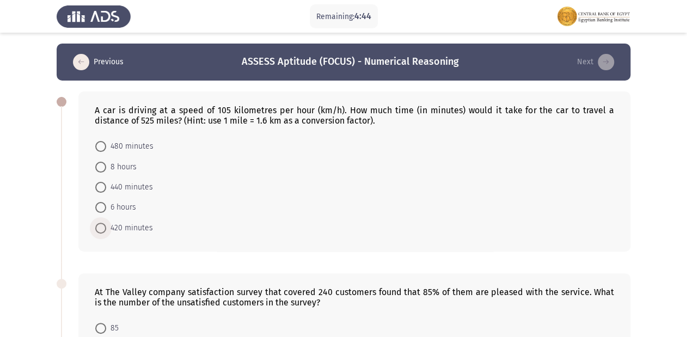
click at [99, 223] on span at bounding box center [100, 228] width 11 height 11
click at [99, 223] on input "420 minutes" at bounding box center [100, 228] width 11 height 11
radio input "true"
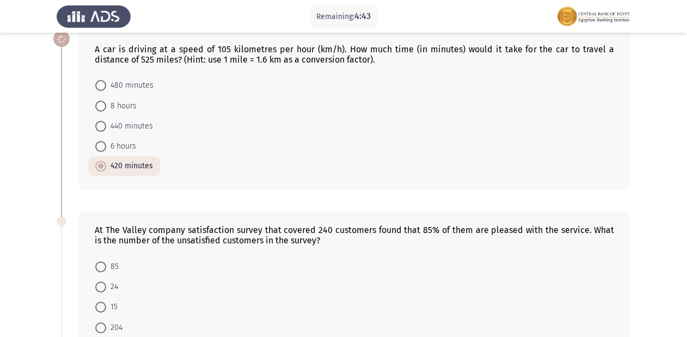
scroll to position [174, 0]
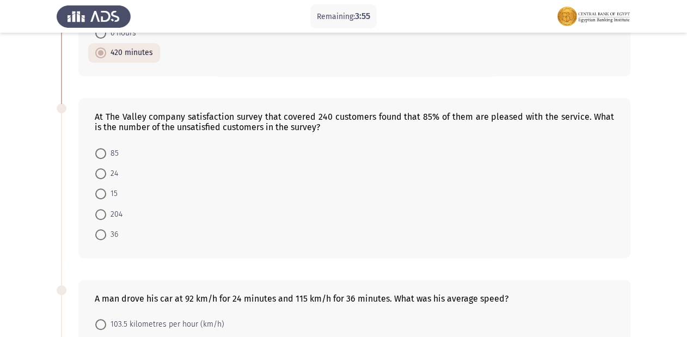
drag, startPoint x: 104, startPoint y: 231, endPoint x: 140, endPoint y: 223, distance: 36.7
click at [104, 231] on span at bounding box center [100, 234] width 11 height 11
click at [104, 231] on input "36" at bounding box center [100, 234] width 11 height 11
radio input "true"
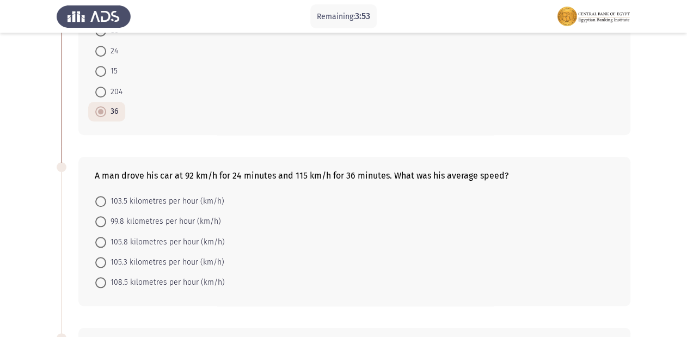
scroll to position [305, 0]
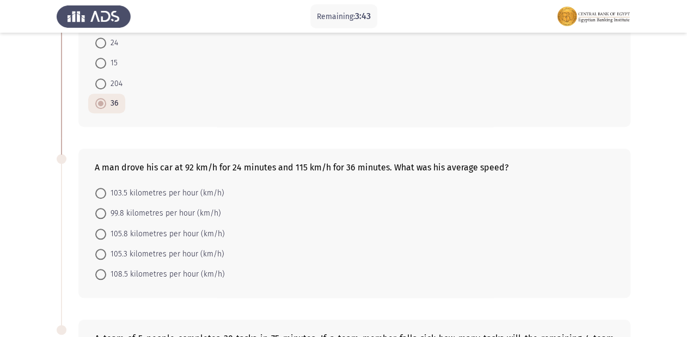
click at [485, 282] on form "103.5 kilometres per hour (km/h) 99.8 kilometres per hour (km/h) 105.8 kilometr…" at bounding box center [354, 234] width 519 height 102
click at [102, 192] on span at bounding box center [100, 193] width 11 height 11
click at [102, 192] on input "103.5 kilometres per hour (km/h)" at bounding box center [100, 193] width 11 height 11
radio input "true"
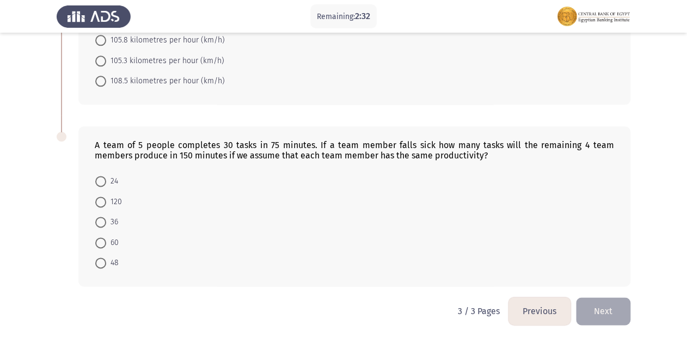
scroll to position [500, 0]
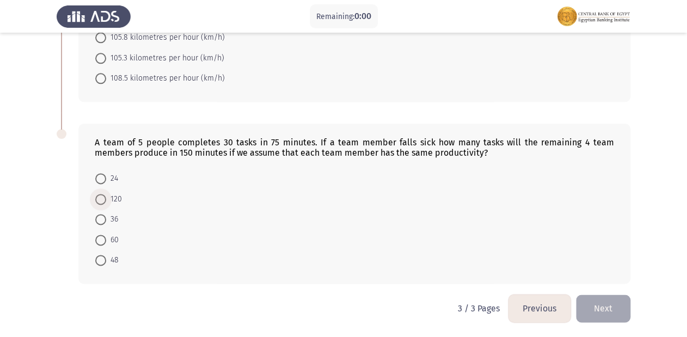
click at [105, 201] on span at bounding box center [100, 199] width 11 height 11
click at [105, 201] on input "120" at bounding box center [100, 199] width 11 height 11
radio input "true"
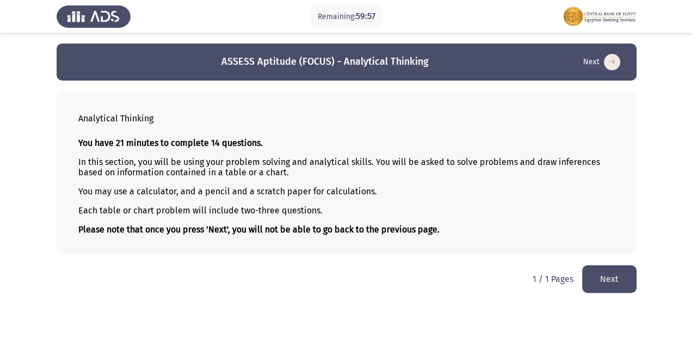
click at [603, 276] on button "Next" at bounding box center [609, 279] width 54 height 28
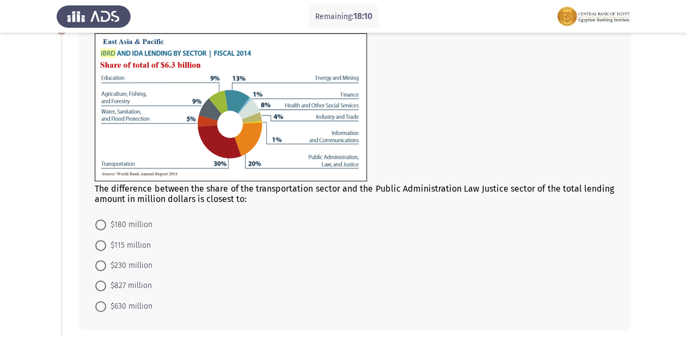
scroll to position [87, 0]
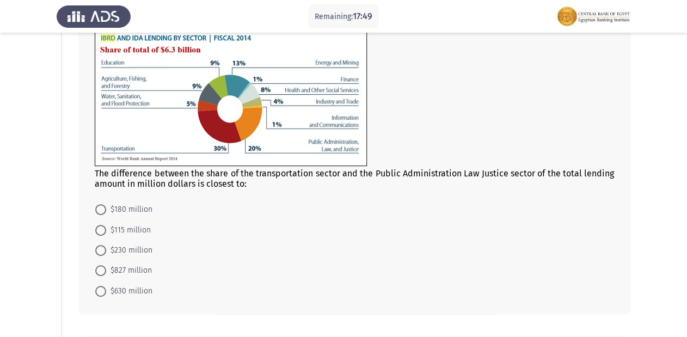
click at [106, 267] on span at bounding box center [100, 270] width 11 height 11
click at [106, 267] on input "$827 million" at bounding box center [100, 270] width 11 height 11
radio input "true"
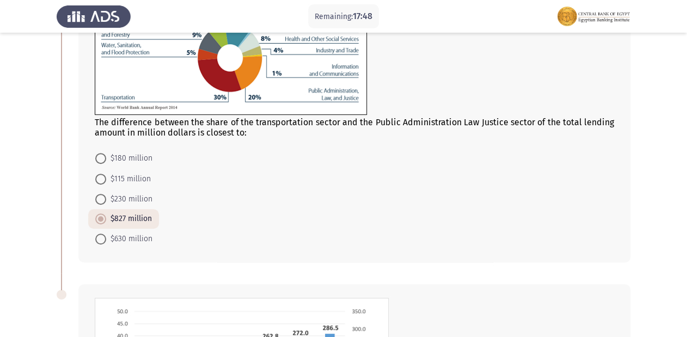
scroll to position [261, 0]
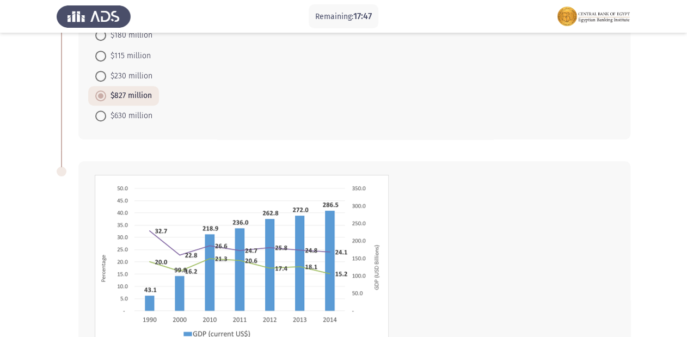
click at [104, 116] on span at bounding box center [100, 115] width 11 height 11
click at [104, 116] on input "$630 million" at bounding box center [100, 115] width 11 height 11
radio input "true"
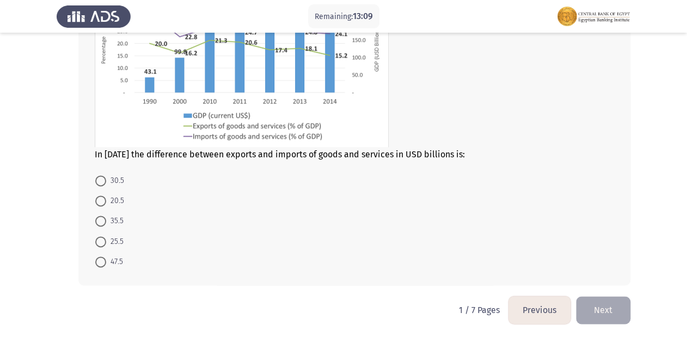
scroll to position [481, 0]
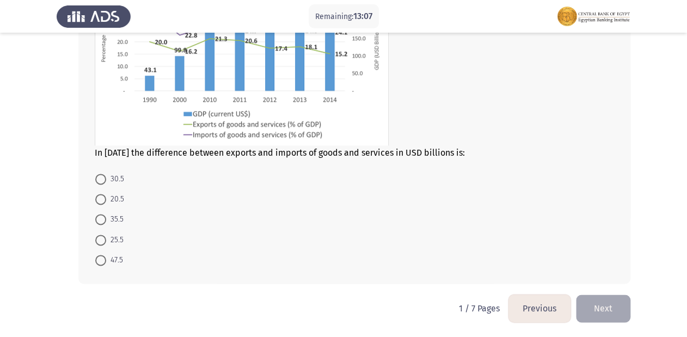
click at [100, 220] on span at bounding box center [100, 219] width 11 height 11
click at [100, 220] on input "35.5" at bounding box center [100, 219] width 11 height 11
radio input "true"
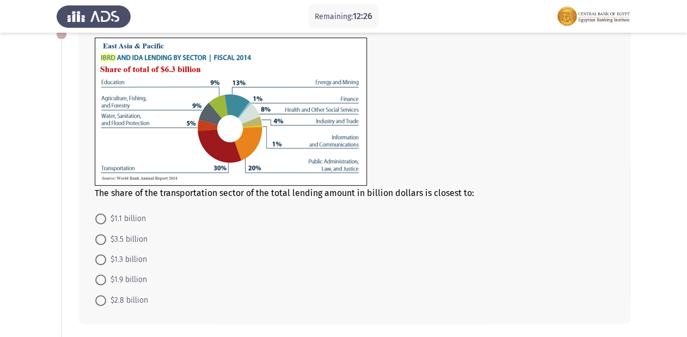
scroll to position [87, 0]
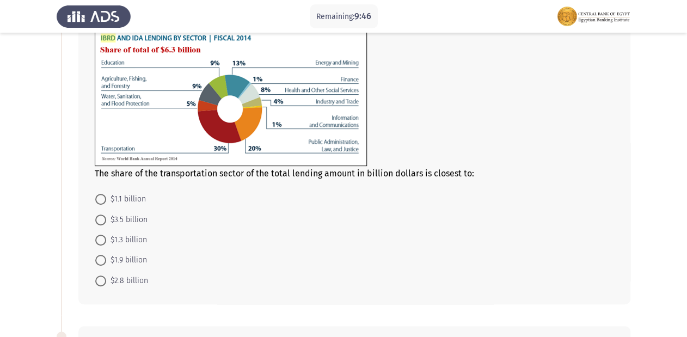
click at [97, 277] on span at bounding box center [100, 280] width 11 height 11
click at [97, 277] on input "$2.8 billion" at bounding box center [100, 280] width 11 height 11
radio input "true"
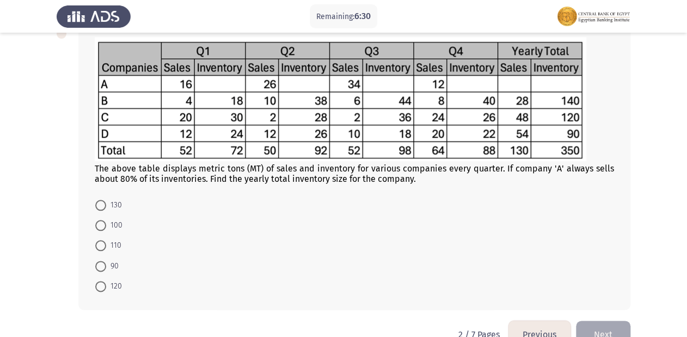
scroll to position [392, 0]
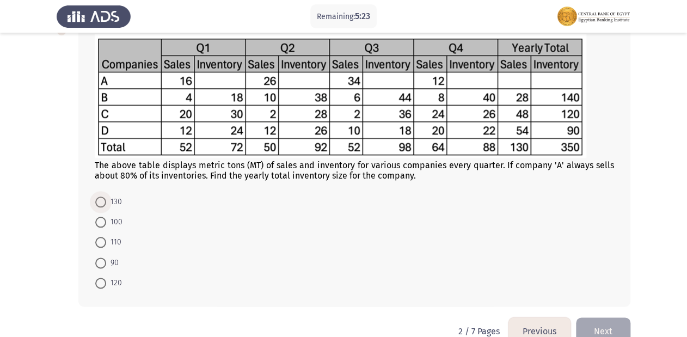
click at [107, 197] on span "130" at bounding box center [114, 201] width 16 height 13
click at [106, 197] on input "130" at bounding box center [100, 201] width 11 height 11
radio input "true"
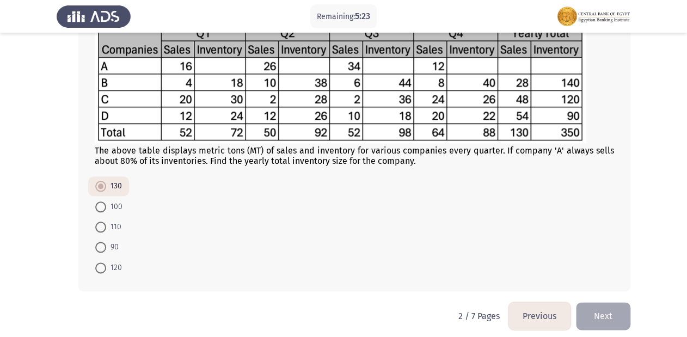
scroll to position [414, 0]
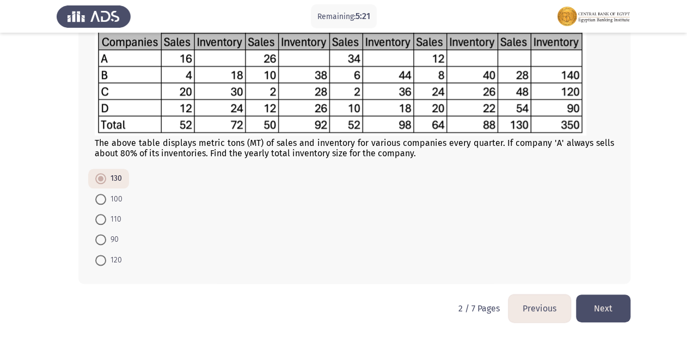
click at [617, 296] on button "Next" at bounding box center [603, 308] width 54 height 28
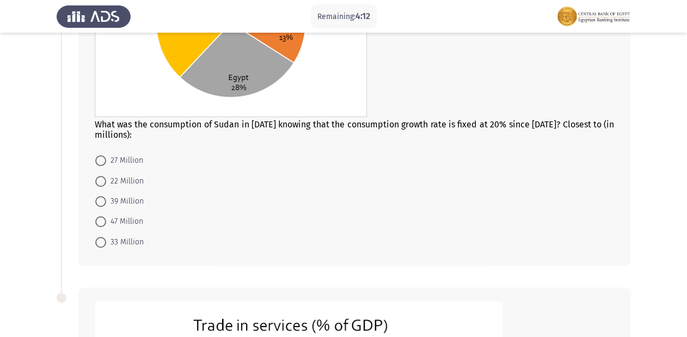
scroll to position [218, 0]
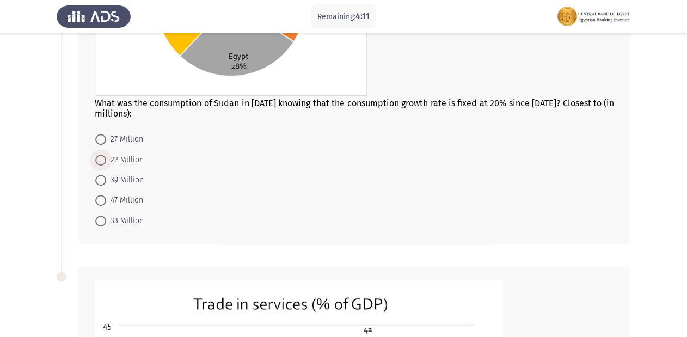
click at [103, 158] on span at bounding box center [100, 160] width 11 height 11
click at [103, 158] on input "22 Million" at bounding box center [100, 160] width 11 height 11
radio input "true"
click at [102, 181] on span at bounding box center [100, 179] width 11 height 11
click at [102, 181] on input "39 Million" at bounding box center [100, 179] width 11 height 11
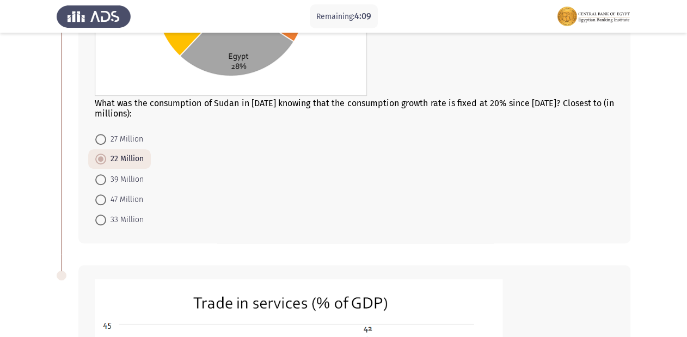
radio input "true"
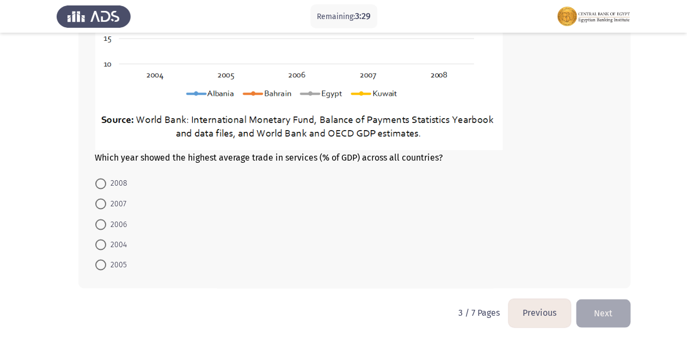
scroll to position [661, 0]
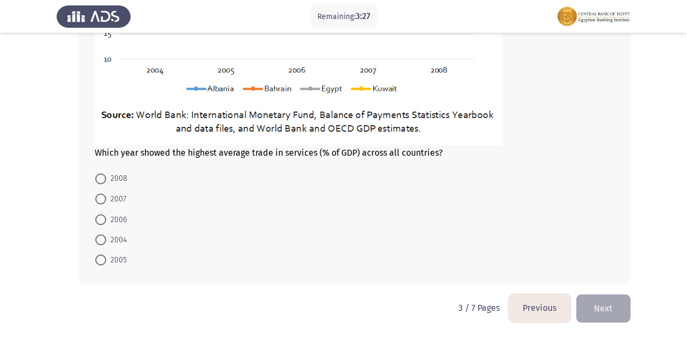
click at [100, 196] on span at bounding box center [100, 198] width 11 height 11
click at [100, 196] on input "2007" at bounding box center [100, 198] width 11 height 11
radio input "true"
click at [586, 302] on button "Next" at bounding box center [603, 308] width 54 height 28
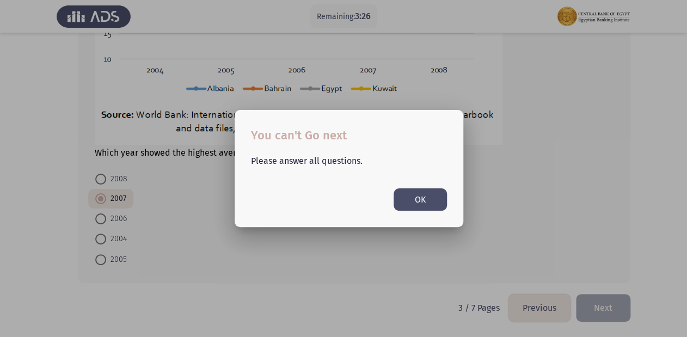
scroll to position [0, 0]
click at [410, 200] on button "OK" at bounding box center [419, 199] width 53 height 22
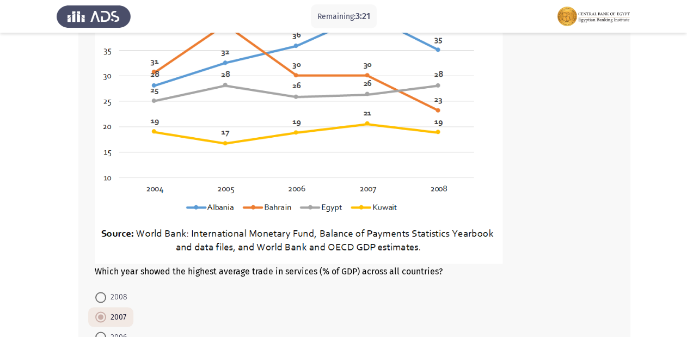
scroll to position [653, 0]
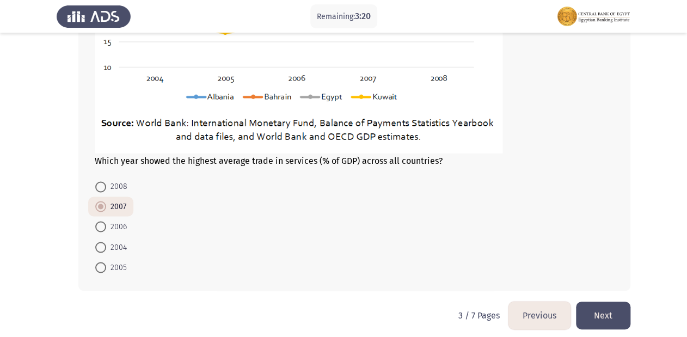
click at [98, 211] on span at bounding box center [100, 206] width 11 height 11
click at [98, 211] on input "2007" at bounding box center [100, 206] width 11 height 11
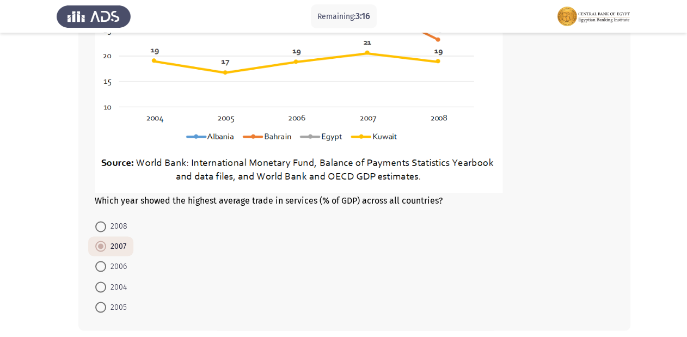
scroll to position [661, 0]
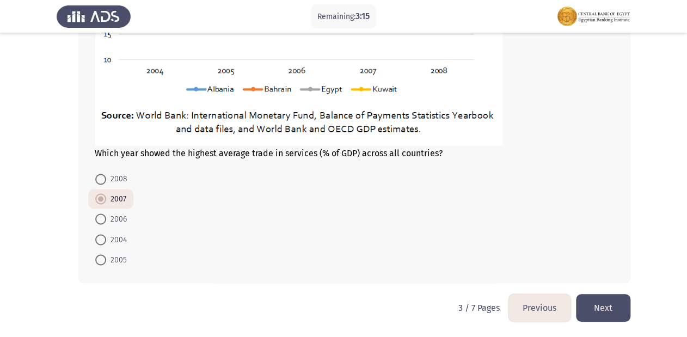
click at [587, 306] on button "Next" at bounding box center [603, 308] width 54 height 28
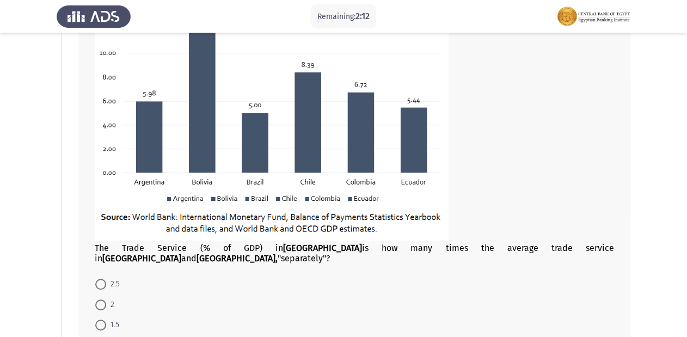
scroll to position [174, 0]
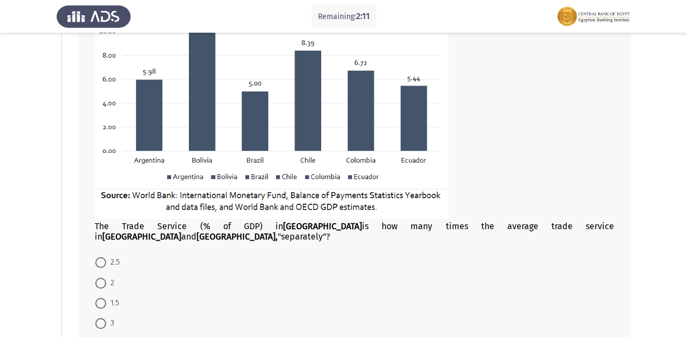
click at [101, 257] on span at bounding box center [100, 262] width 11 height 11
click at [101, 257] on input "2.5" at bounding box center [100, 262] width 11 height 11
radio input "true"
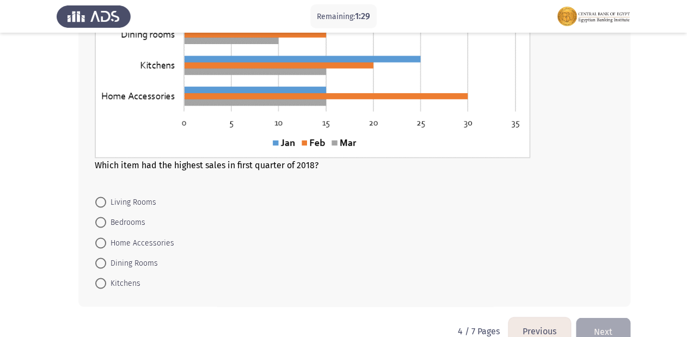
scroll to position [668, 0]
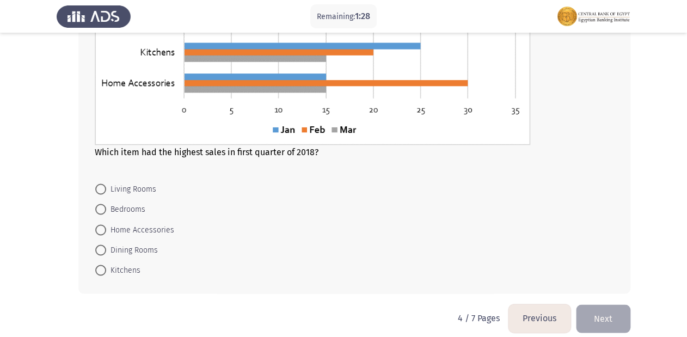
click at [115, 202] on span "Bedrooms" at bounding box center [125, 208] width 39 height 13
click at [106, 204] on input "Bedrooms" at bounding box center [100, 209] width 11 height 11
radio input "true"
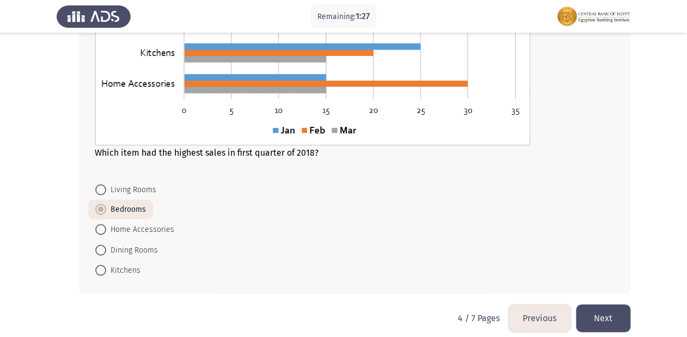
click at [596, 304] on button "Next" at bounding box center [603, 318] width 54 height 28
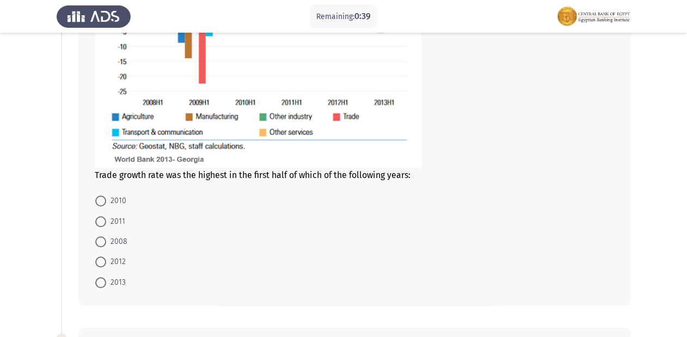
scroll to position [261, 0]
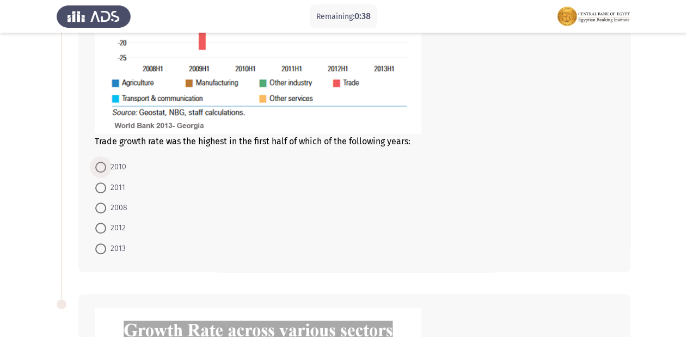
click at [102, 170] on span at bounding box center [100, 167] width 11 height 11
click at [102, 170] on input "2010" at bounding box center [100, 167] width 11 height 11
radio input "true"
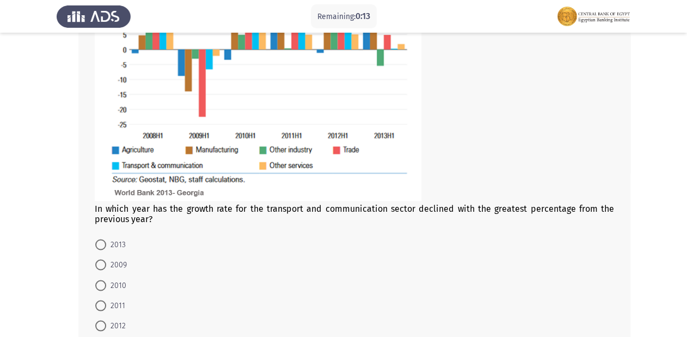
scroll to position [679, 0]
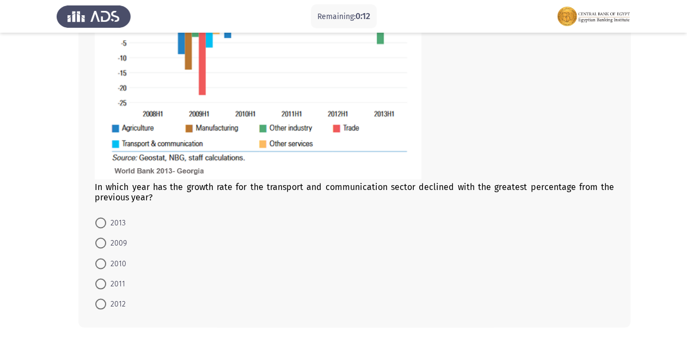
click at [100, 259] on span at bounding box center [100, 263] width 11 height 11
click at [100, 259] on input "2010" at bounding box center [100, 263] width 11 height 11
radio input "true"
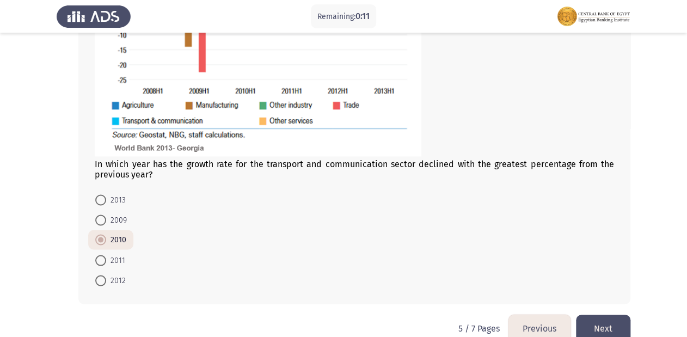
scroll to position [723, 0]
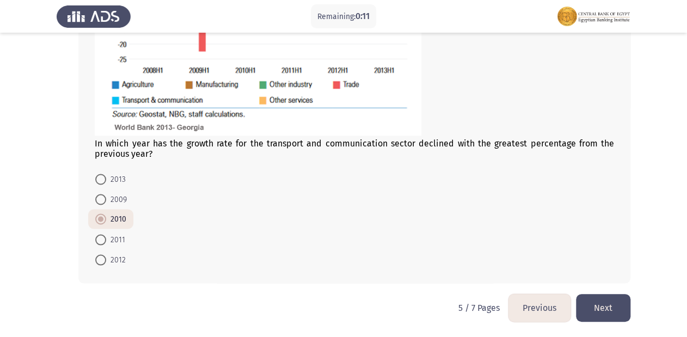
click at [598, 304] on button "Next" at bounding box center [603, 308] width 54 height 28
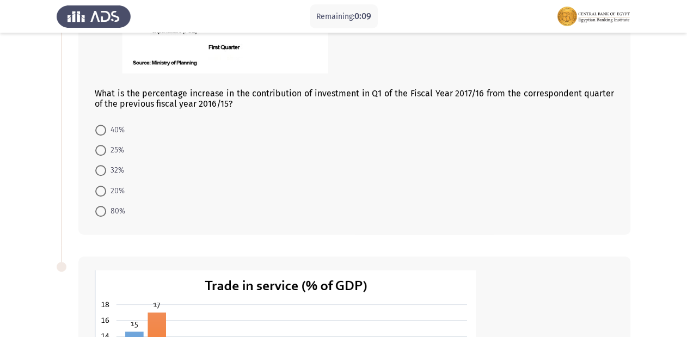
click at [102, 184] on label "20%" at bounding box center [109, 190] width 29 height 13
click at [102, 186] on input "20%" at bounding box center [100, 191] width 11 height 11
radio input "true"
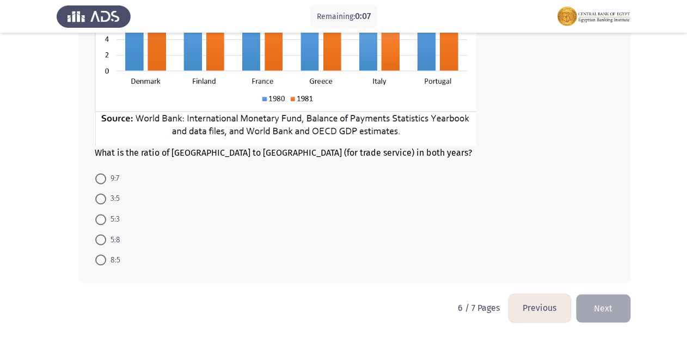
click at [102, 202] on span at bounding box center [100, 198] width 11 height 11
click at [102, 202] on input "3:5" at bounding box center [100, 198] width 11 height 11
radio input "true"
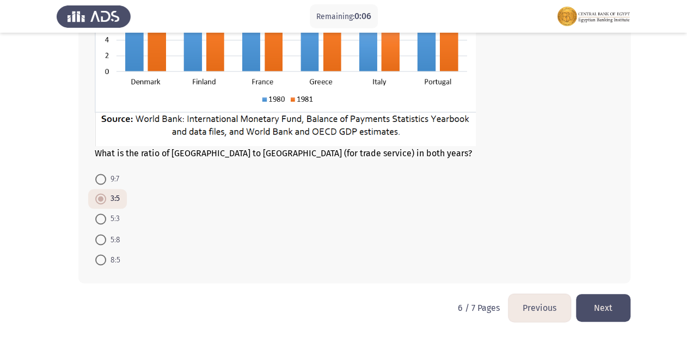
click at [612, 309] on button "Next" at bounding box center [603, 308] width 54 height 28
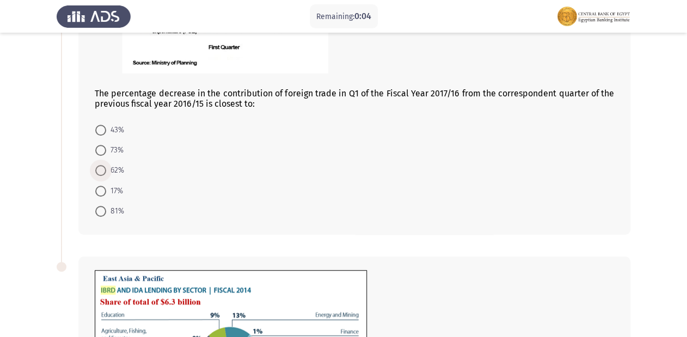
click at [99, 171] on span at bounding box center [100, 170] width 11 height 11
click at [99, 171] on input "62%" at bounding box center [100, 170] width 11 height 11
radio input "true"
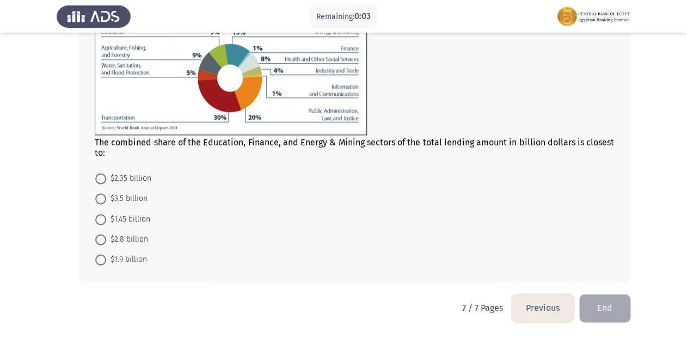
click at [104, 181] on label "$2.35 billion" at bounding box center [123, 178] width 56 height 13
click at [104, 181] on input "$2.35 billion" at bounding box center [100, 178] width 11 height 11
radio input "true"
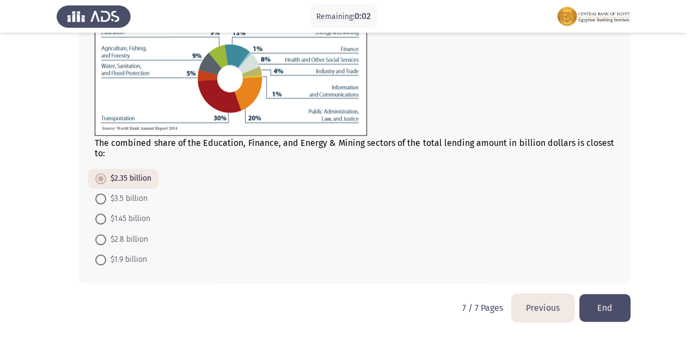
click at [610, 299] on button "End" at bounding box center [604, 308] width 51 height 28
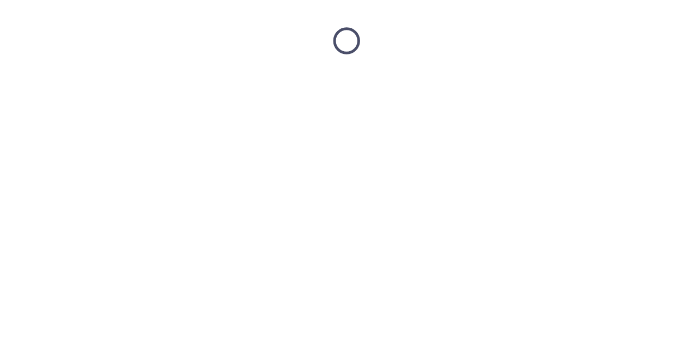
scroll to position [0, 0]
